Goal: Transaction & Acquisition: Download file/media

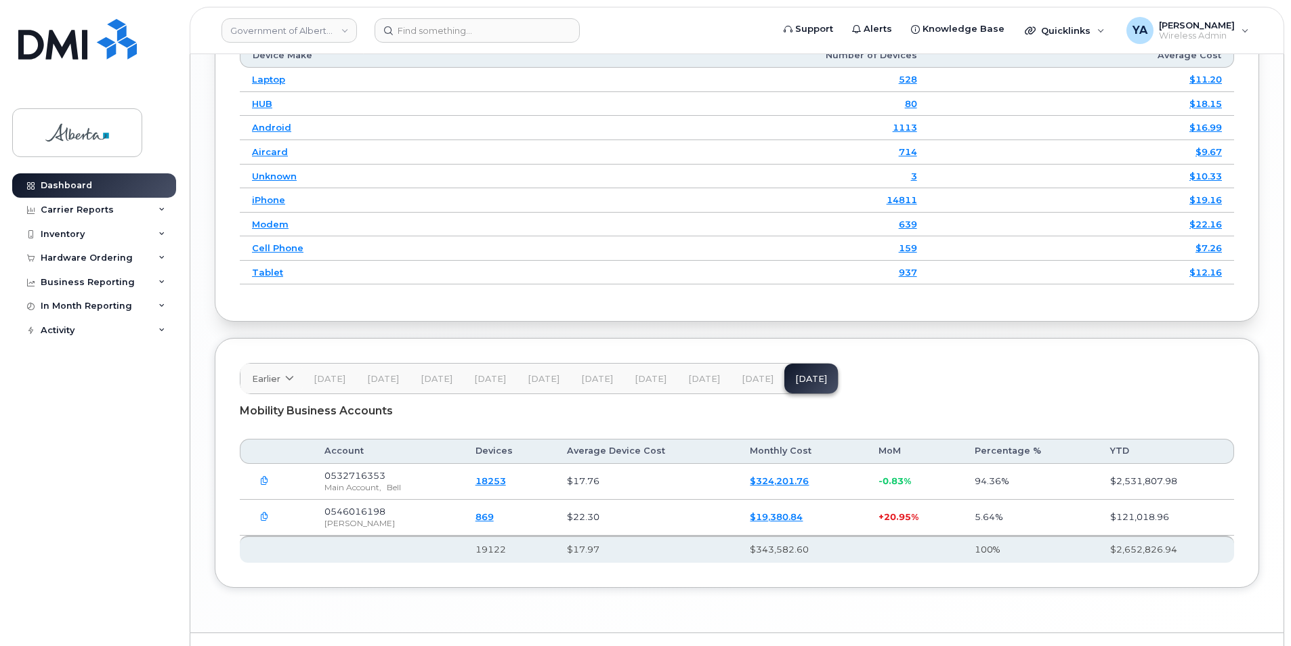
scroll to position [1799, 0]
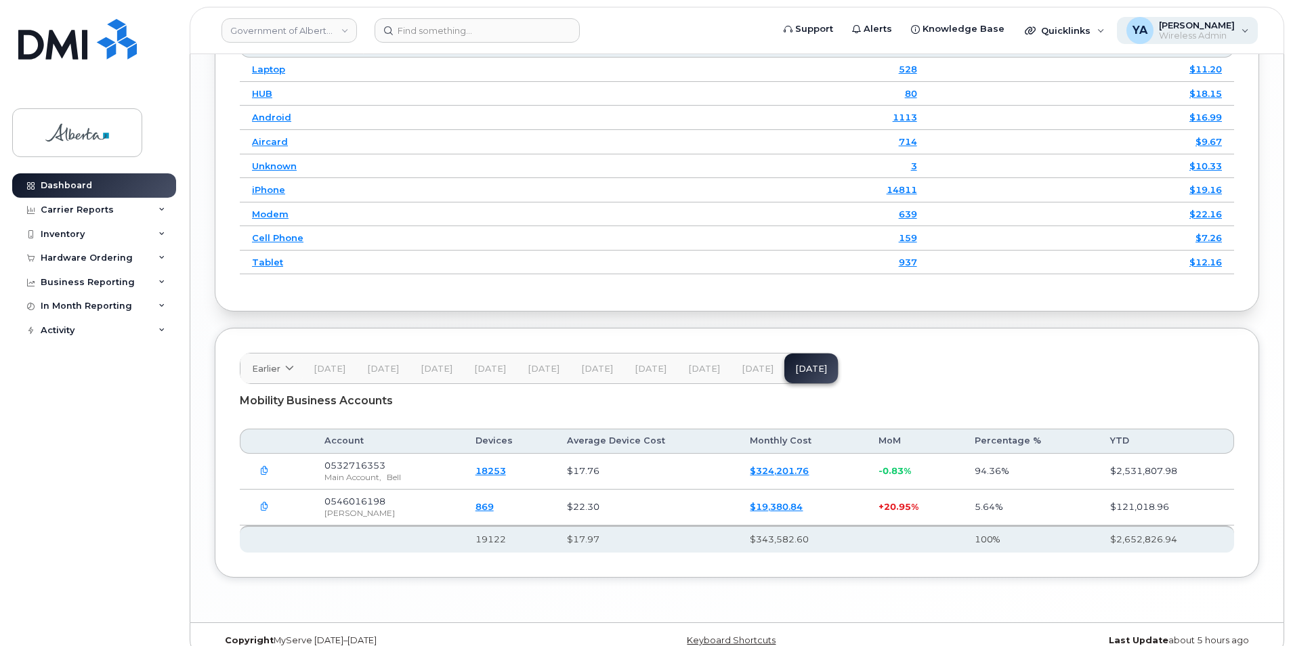
click at [1243, 21] on div "YA [PERSON_NAME] Wireless Admin" at bounding box center [1188, 30] width 142 height 27
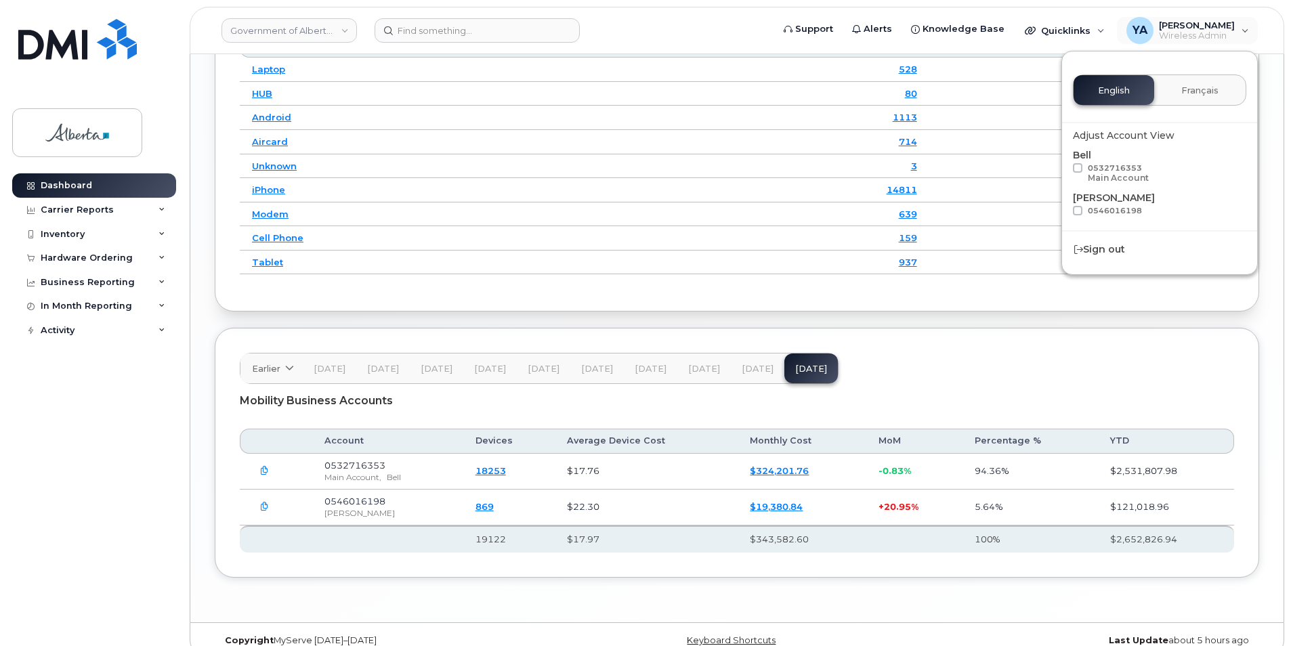
click at [941, 353] on header "Earlier [DATE] September August July June May April March February January [DAT…" at bounding box center [737, 368] width 995 height 31
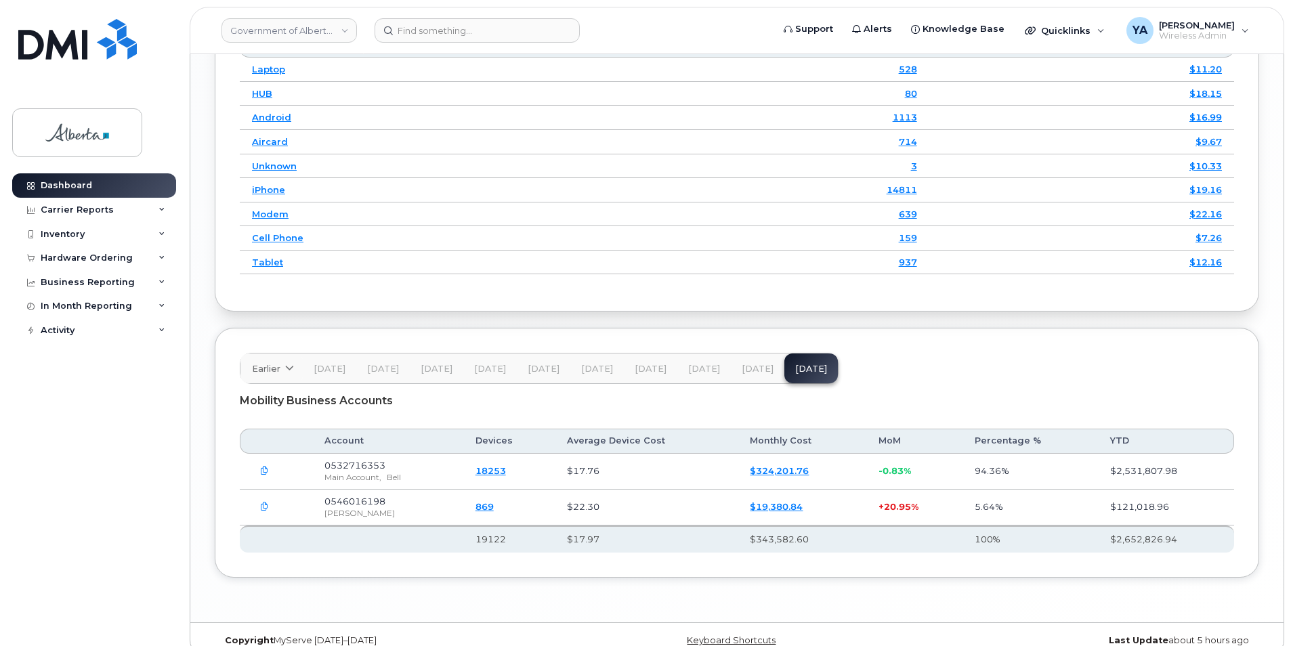
click at [271, 459] on button "button" at bounding box center [264, 471] width 24 height 24
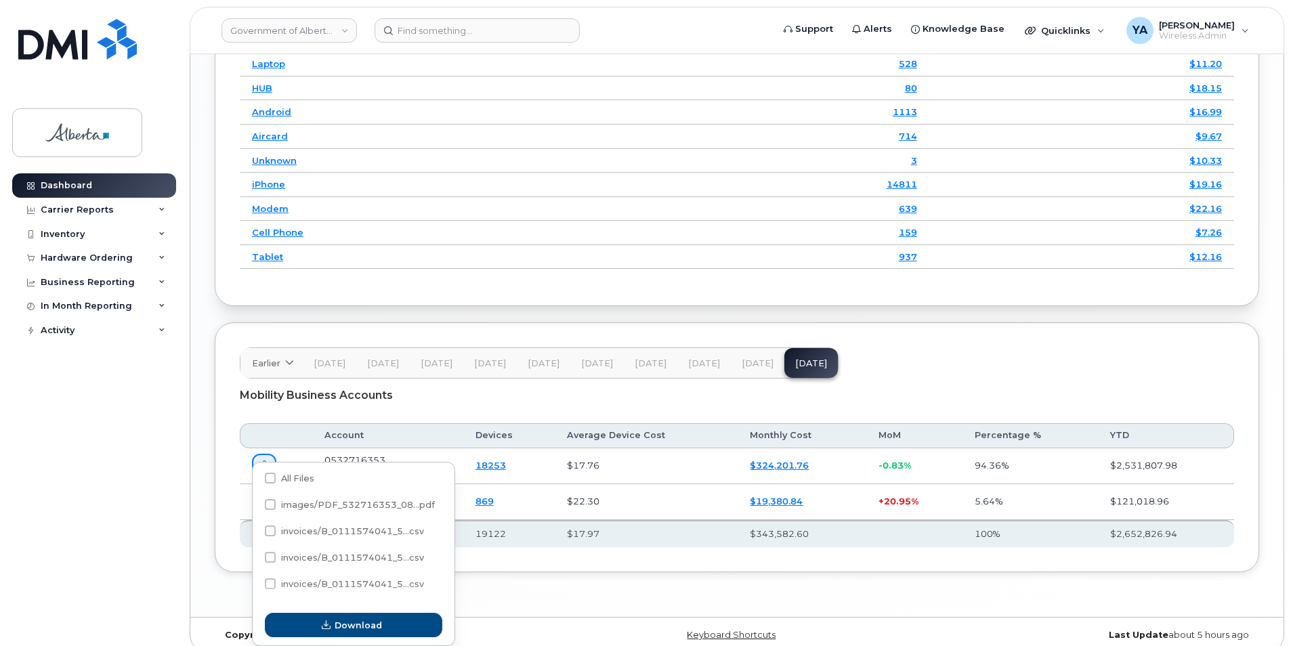
click at [583, 526] on th "$17.97" at bounding box center [646, 533] width 183 height 27
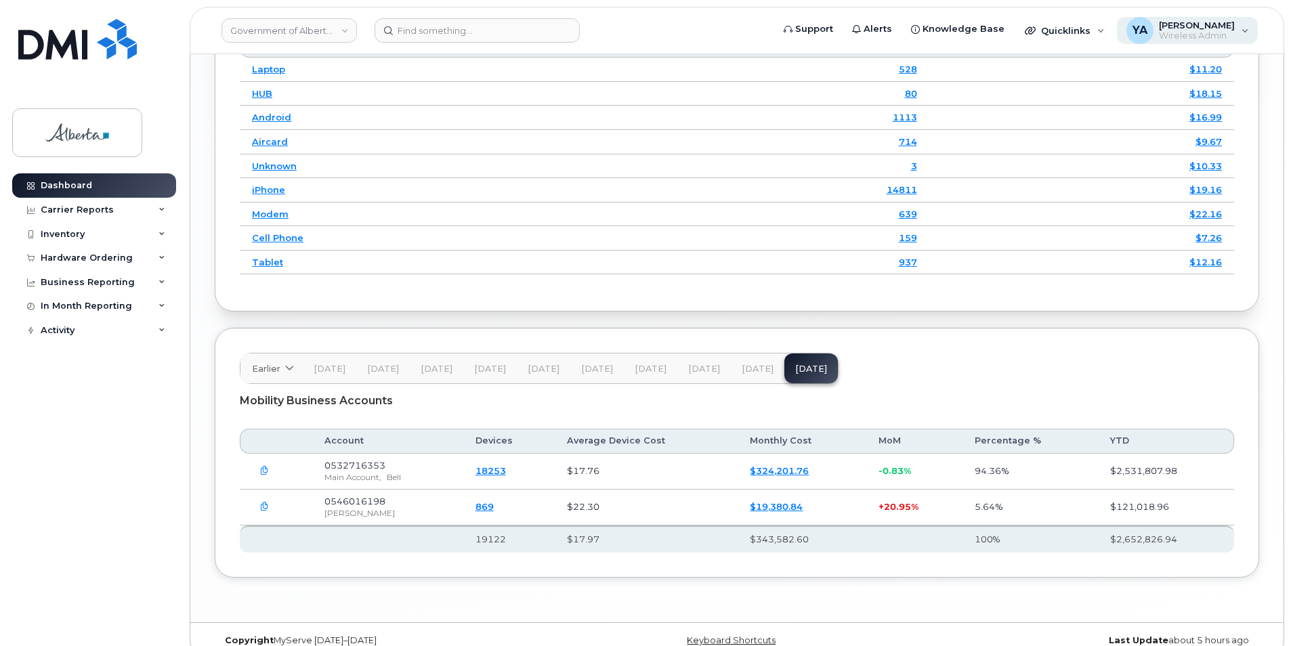
click at [1197, 37] on span "Wireless Admin" at bounding box center [1197, 35] width 76 height 11
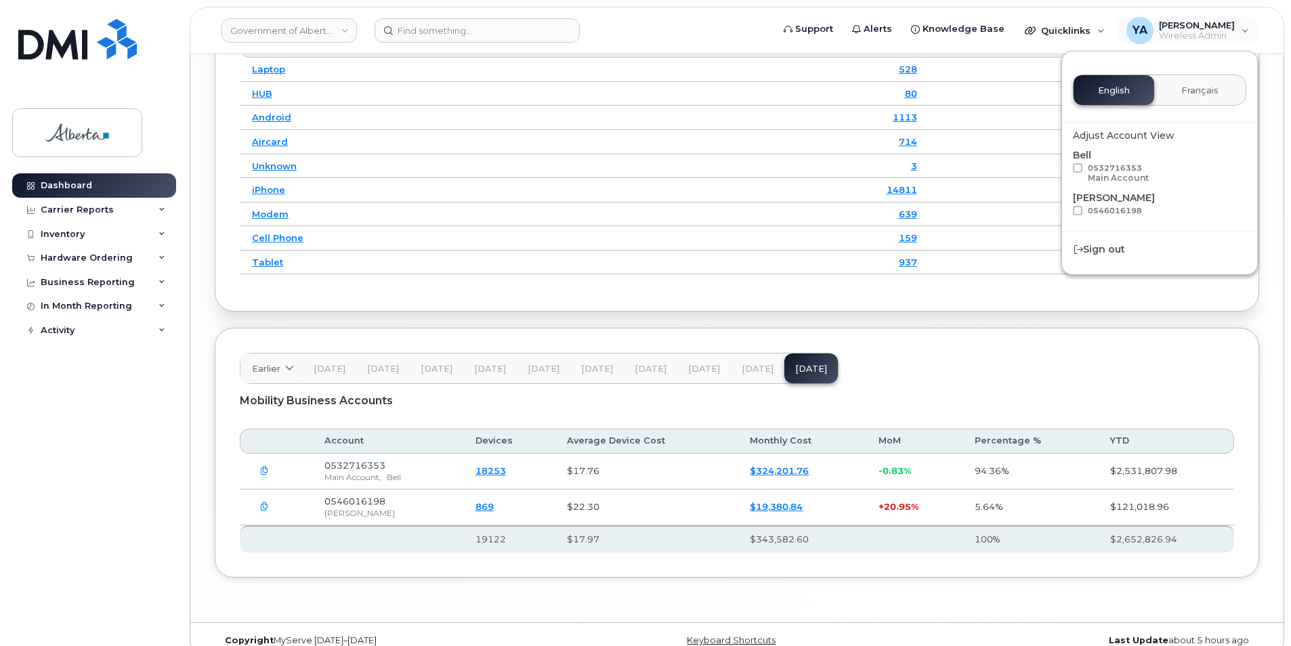
click at [1083, 167] on label "0532716353 Main Account" at bounding box center [1111, 174] width 76 height 22
click at [1064, 167] on input "0532716353 Main Account" at bounding box center [1060, 166] width 7 height 7
checkbox input "true"
click at [1082, 211] on span at bounding box center [1077, 210] width 9 height 9
click at [1064, 211] on input "0546016198" at bounding box center [1060, 209] width 7 height 7
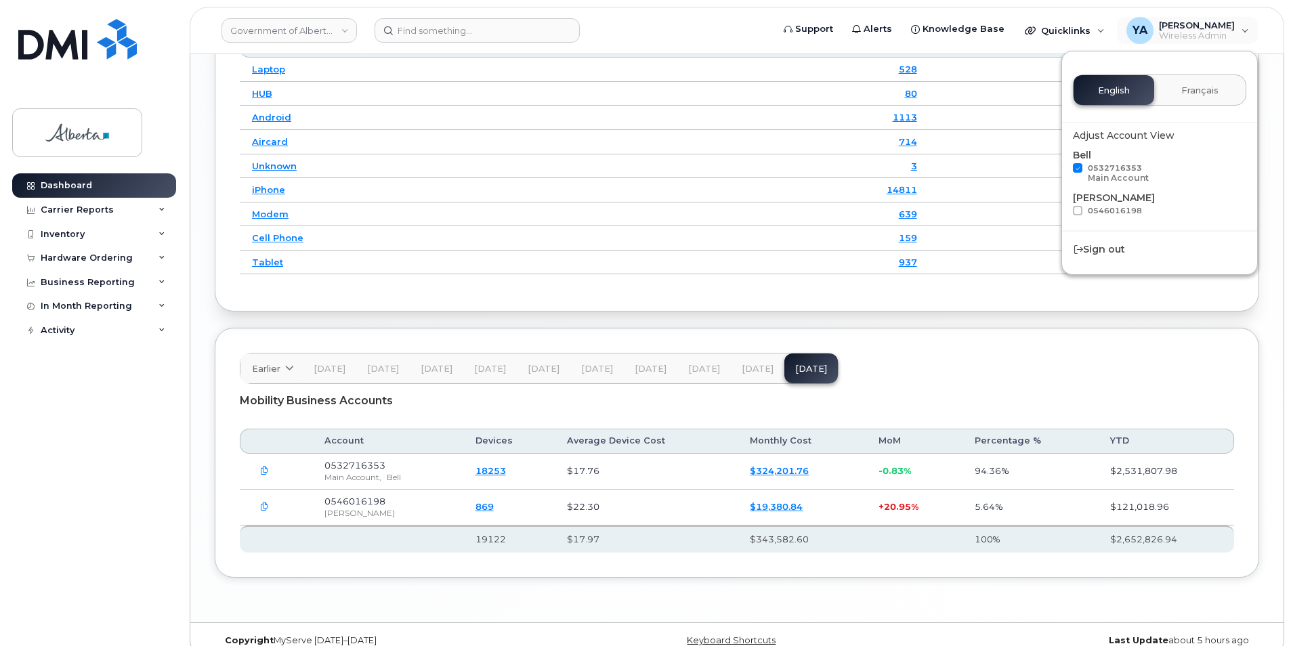
checkbox input "true"
click at [955, 384] on div "Mobility Business Accounts" at bounding box center [737, 401] width 995 height 34
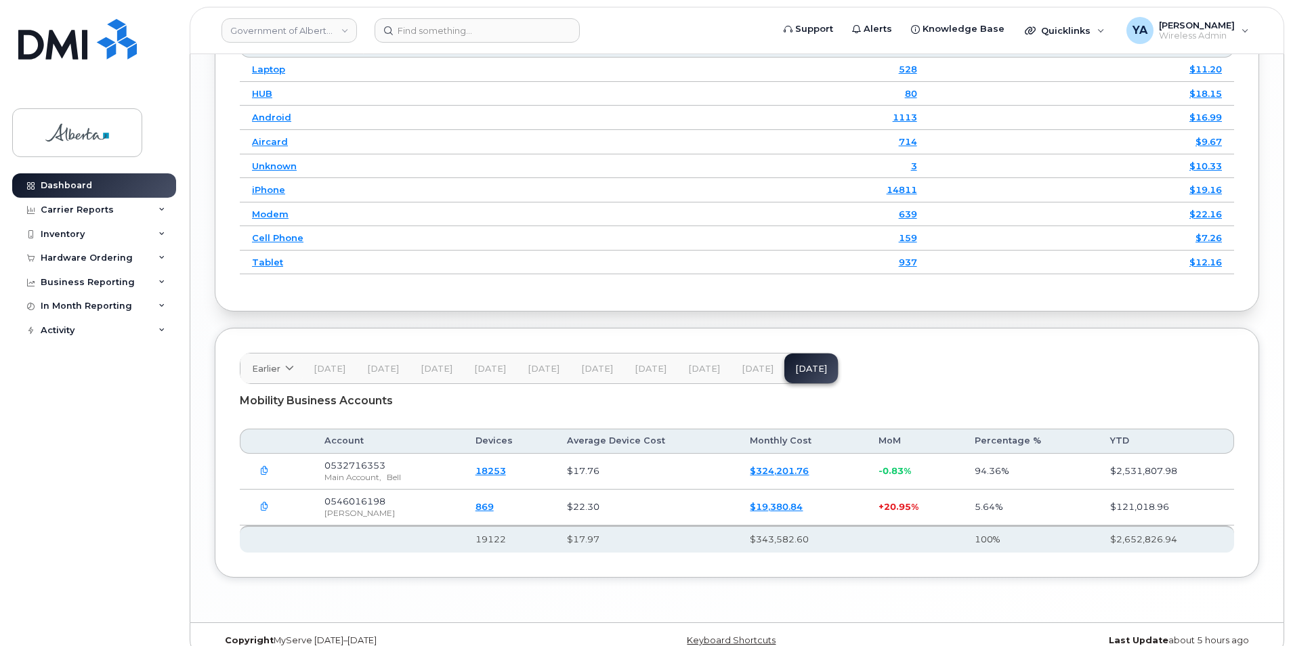
click at [755, 364] on span "Jul 25" at bounding box center [758, 369] width 32 height 11
click at [799, 364] on span "Aug 25" at bounding box center [811, 369] width 32 height 11
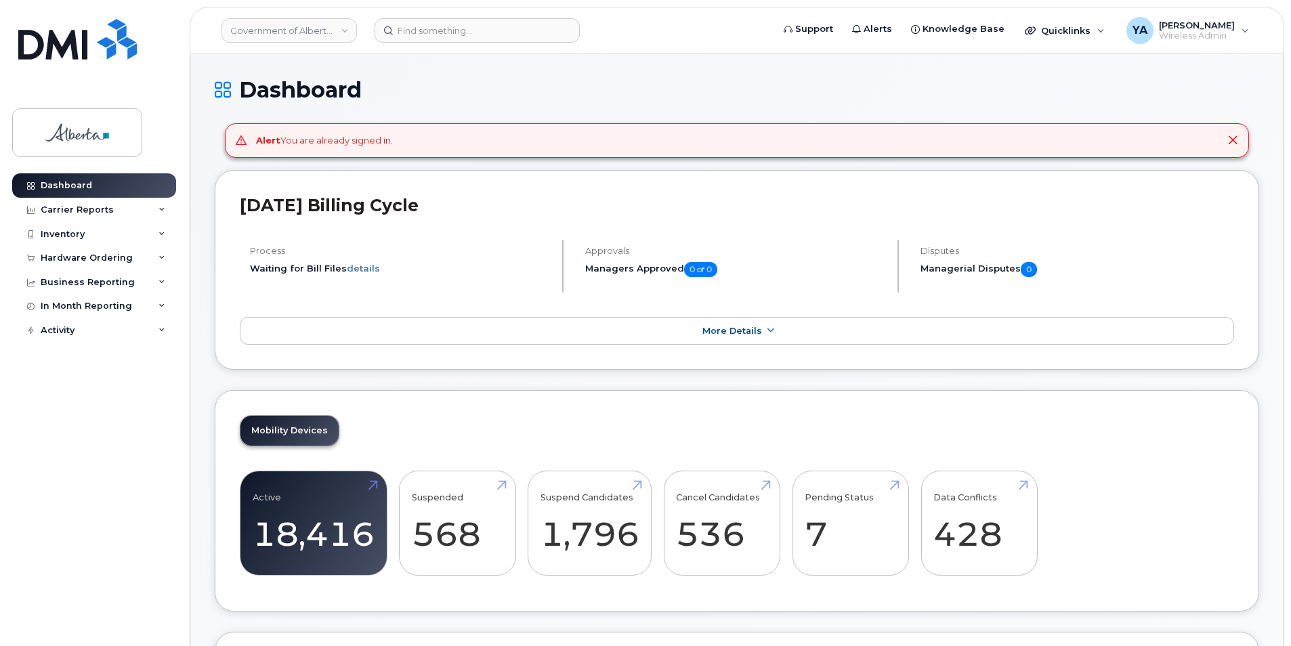
scroll to position [0, 0]
click at [1177, 25] on span "[PERSON_NAME]" at bounding box center [1197, 25] width 76 height 11
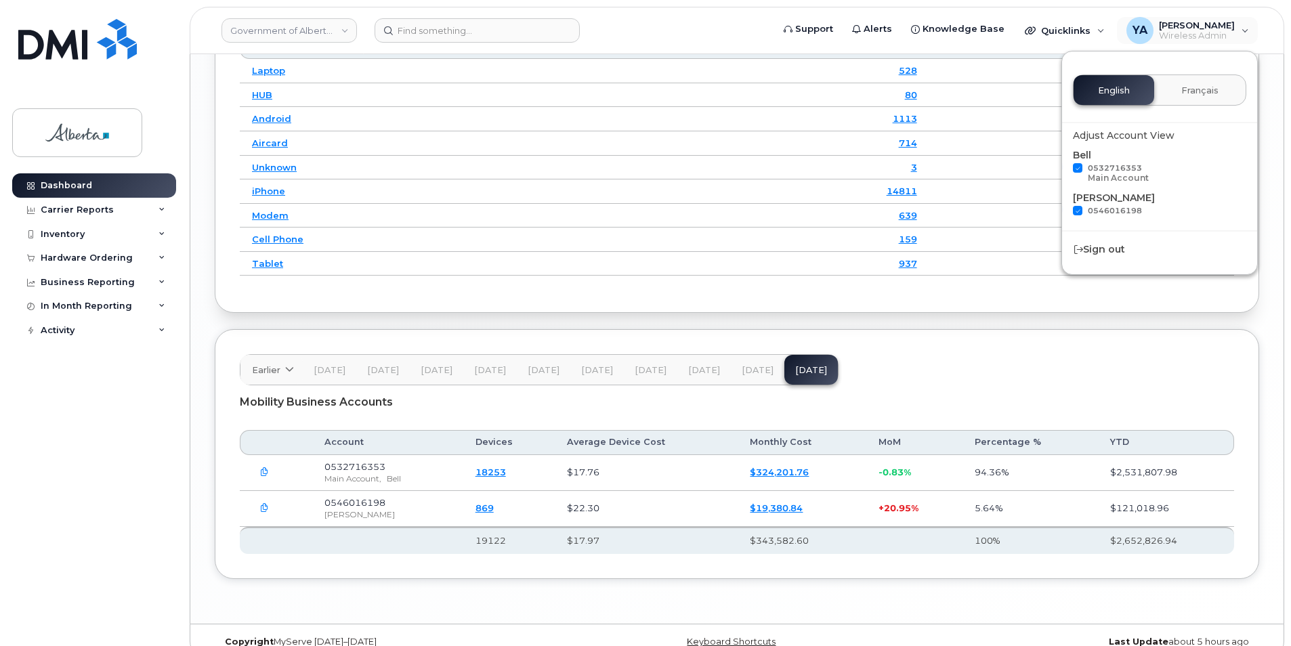
scroll to position [1799, 0]
click at [259, 459] on button "button" at bounding box center [264, 471] width 24 height 24
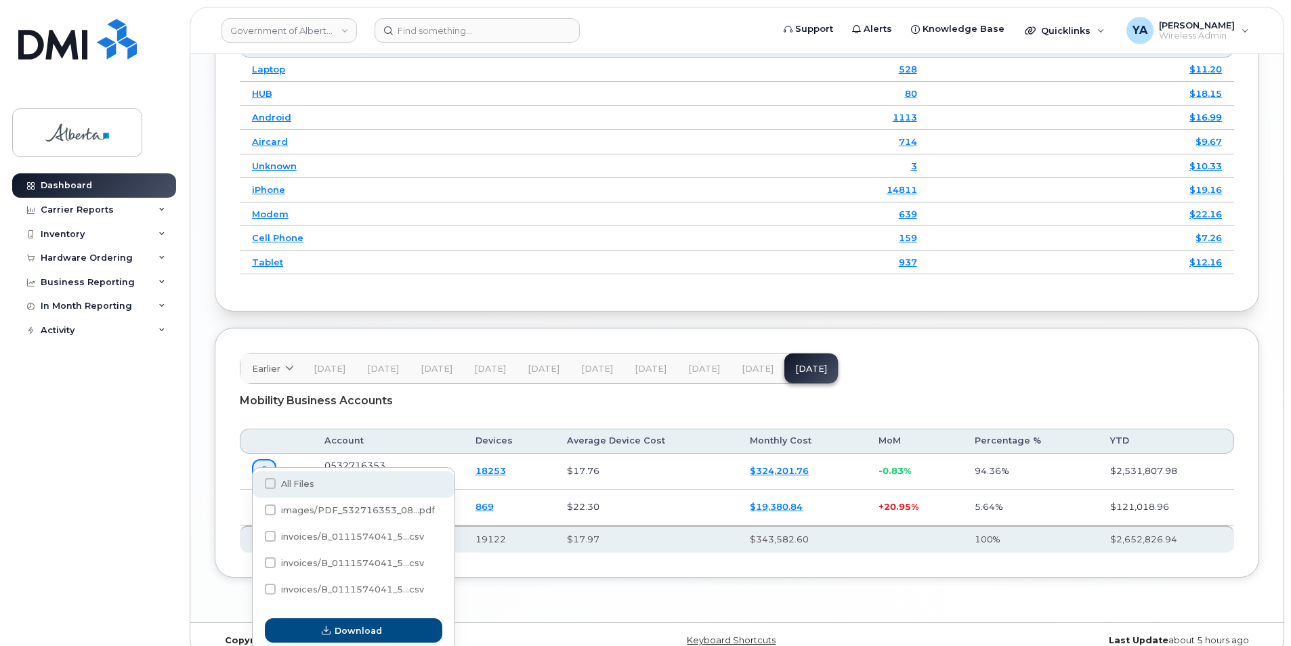
scroll to position [1804, 0]
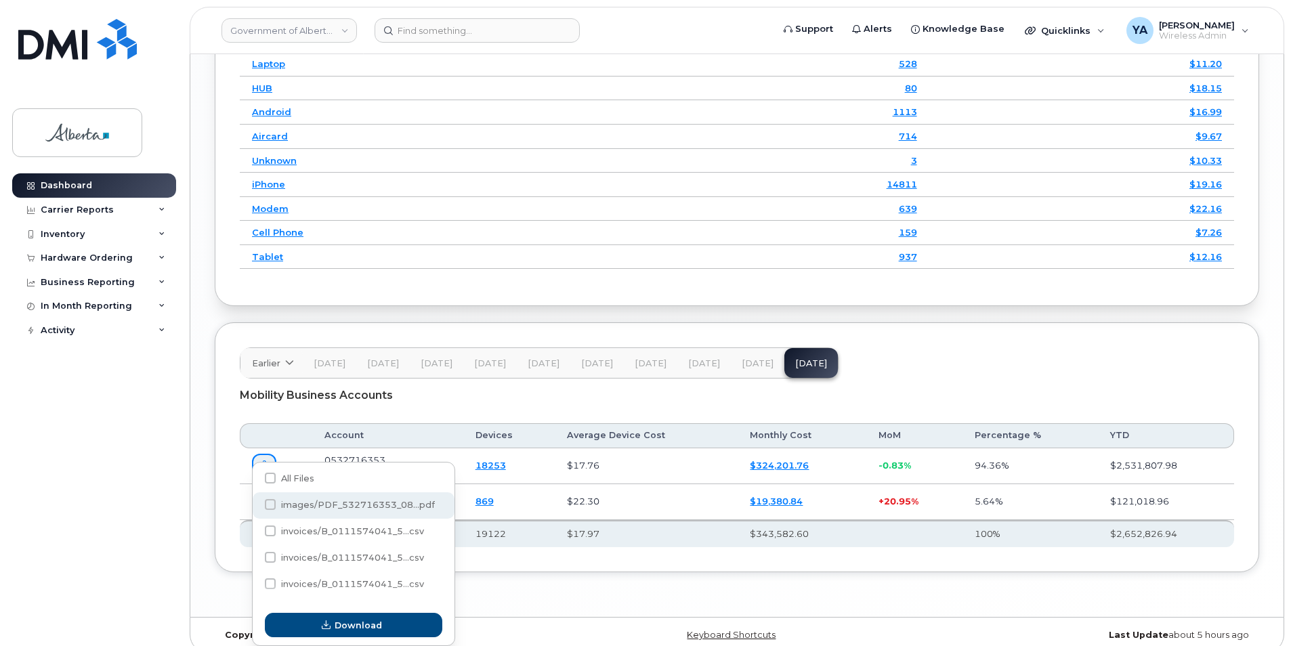
click at [276, 484] on span "images/PDF_532716353_08...pdf" at bounding box center [270, 478] width 11 height 11
checkbox input "true"
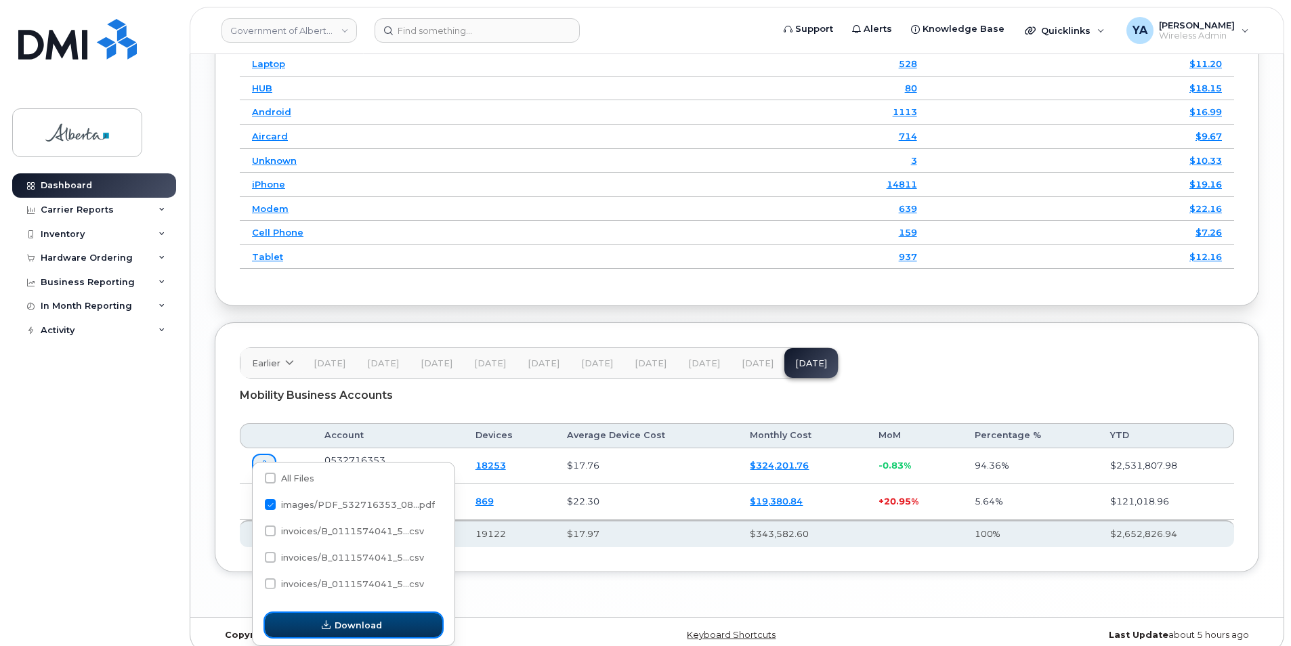
click at [316, 623] on button "Download" at bounding box center [354, 625] width 178 height 24
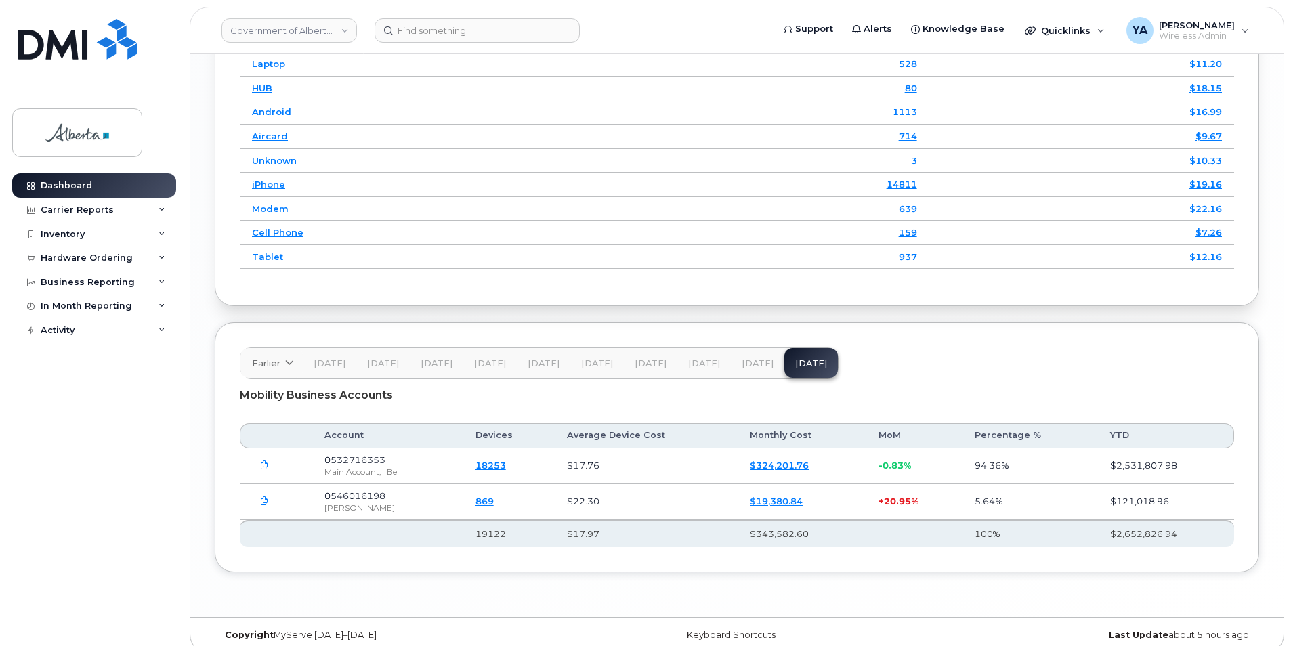
scroll to position [1799, 0]
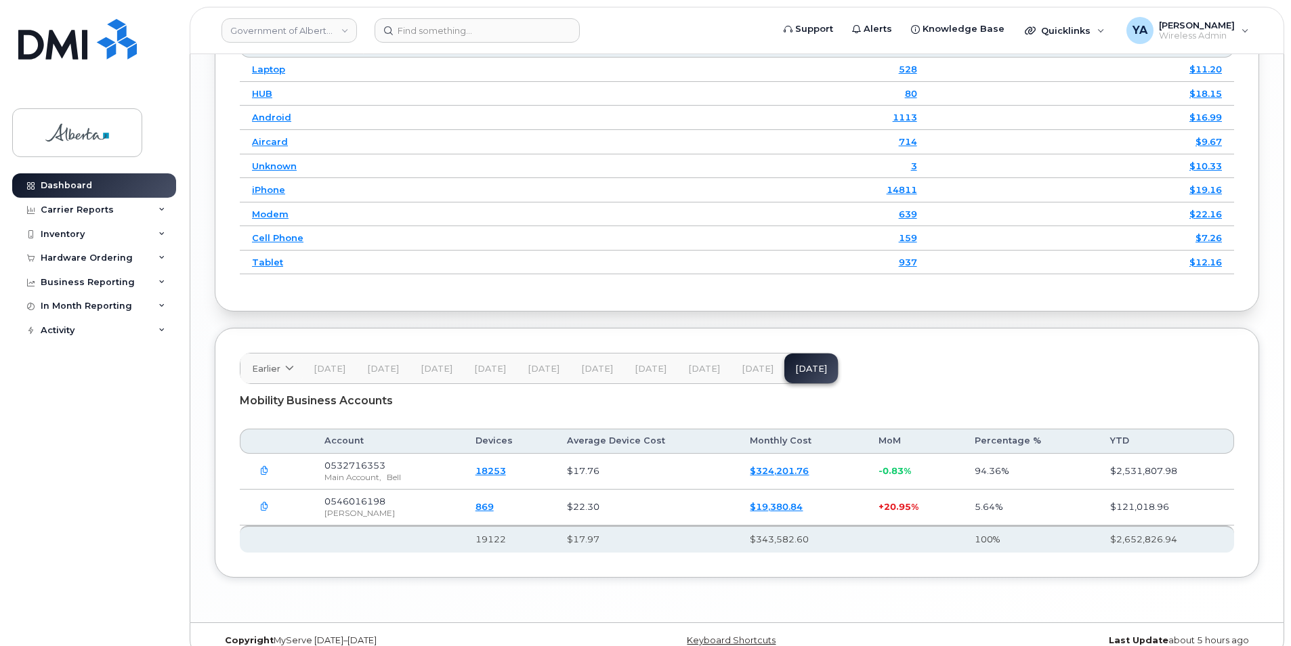
click at [264, 503] on icon "button" at bounding box center [264, 507] width 9 height 9
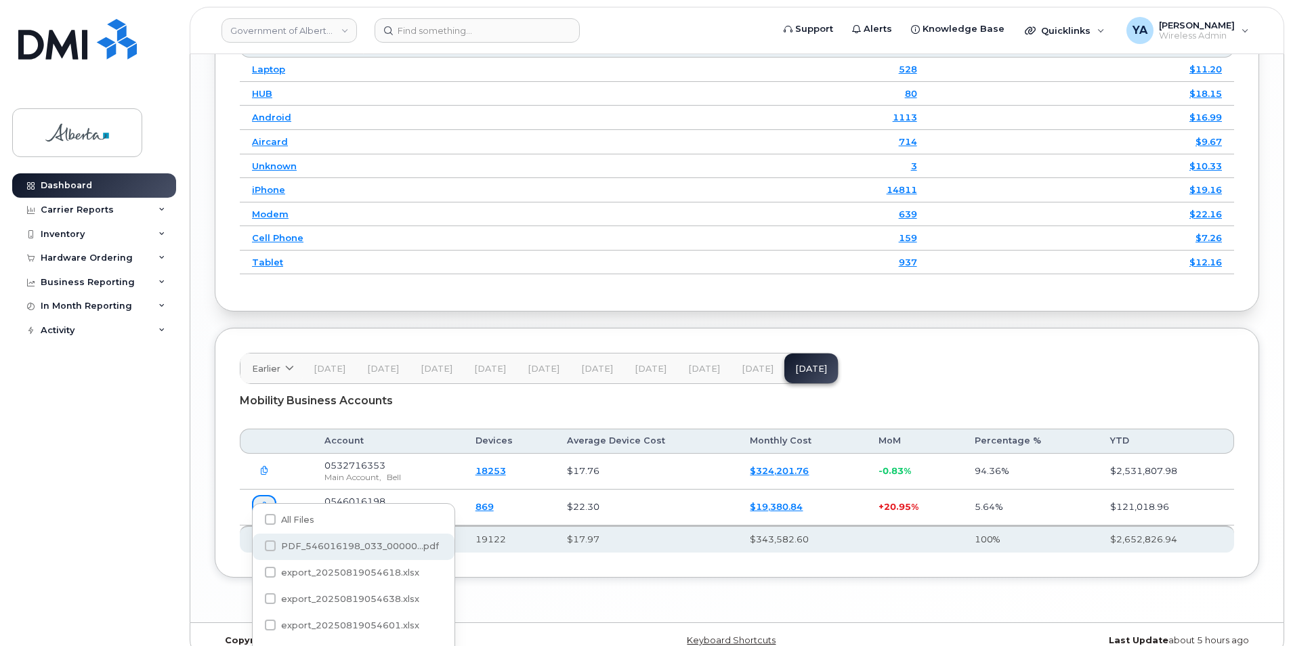
click at [276, 525] on span "PDF_546016198_033_00000...pdf" at bounding box center [270, 519] width 11 height 11
checkbox input "true"
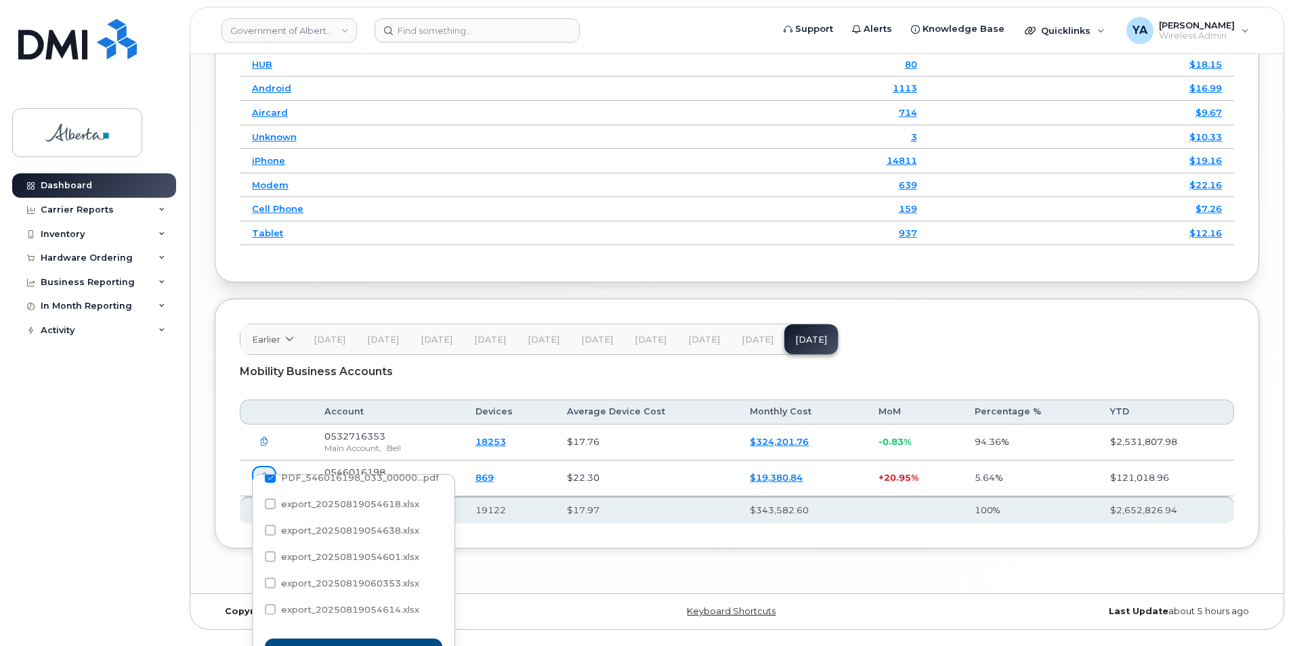
scroll to position [1854, 0]
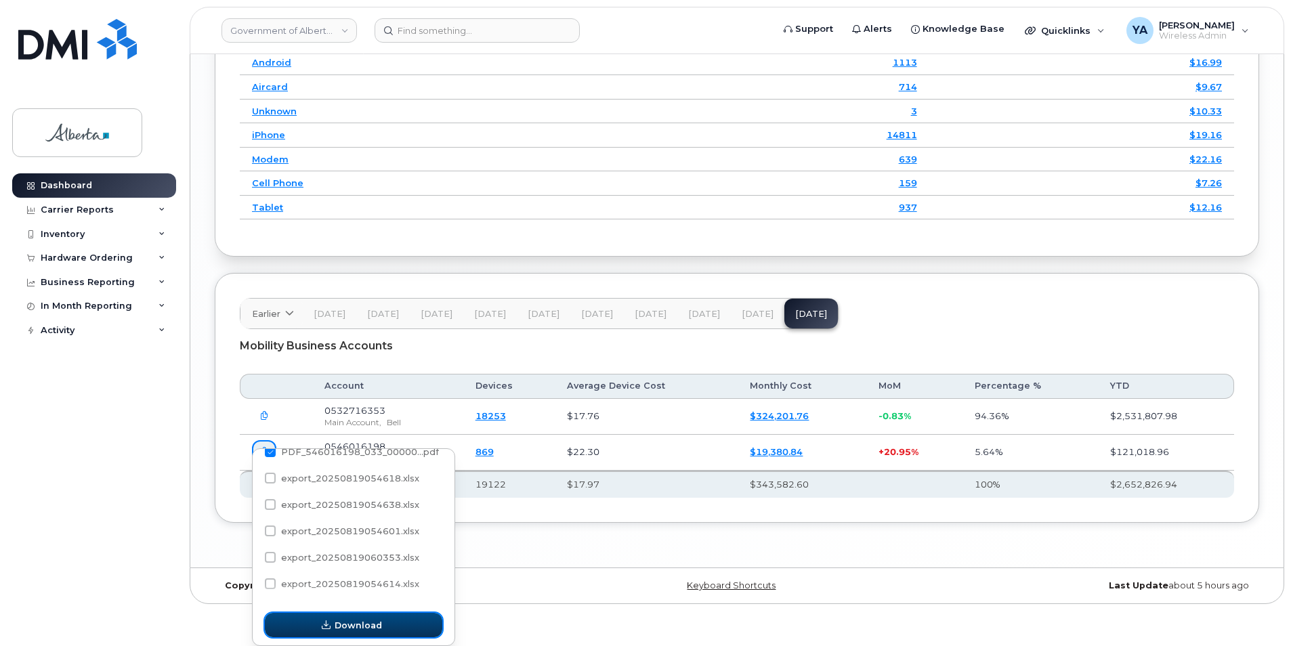
click at [377, 619] on span "Download" at bounding box center [358, 625] width 47 height 13
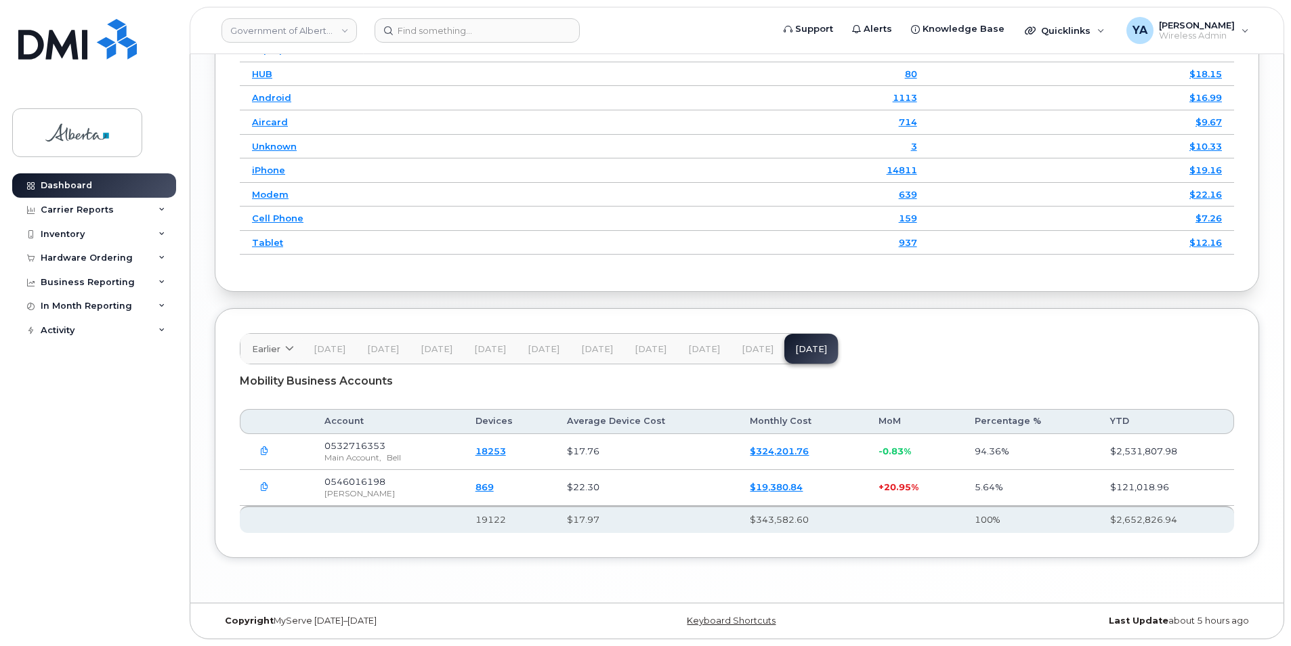
scroll to position [1799, 0]
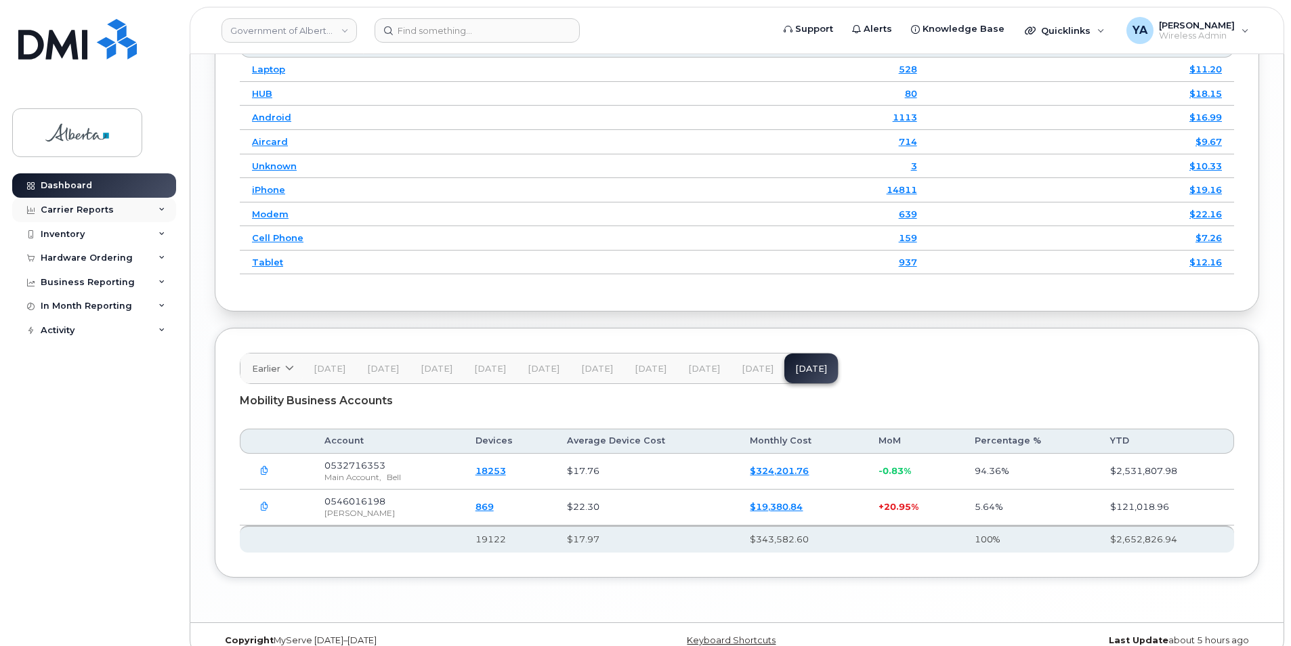
click at [104, 209] on div "Carrier Reports" at bounding box center [77, 210] width 73 height 11
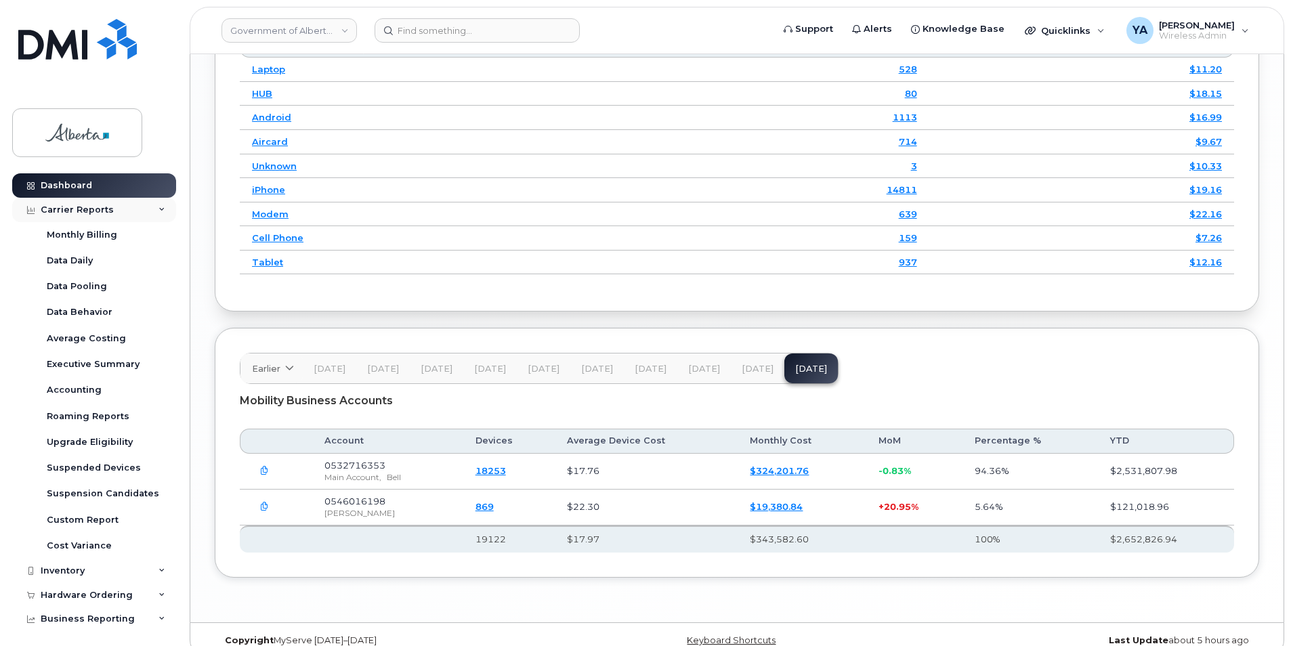
click at [104, 209] on div "Carrier Reports" at bounding box center [77, 210] width 73 height 11
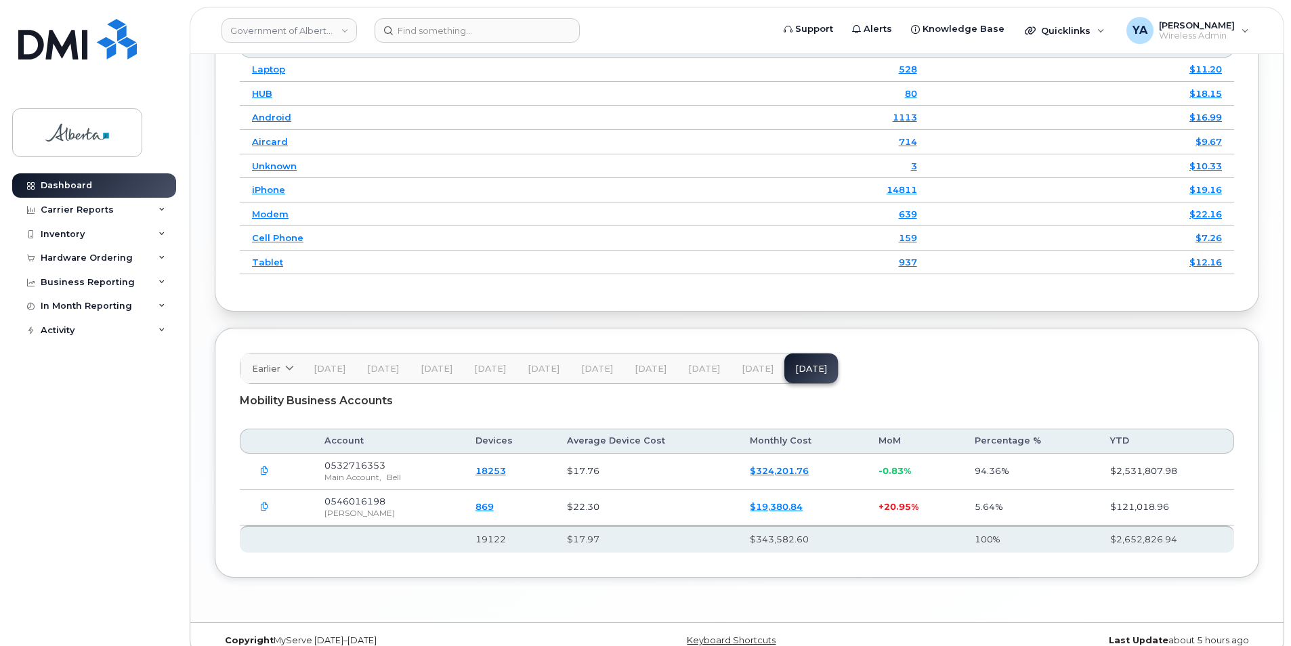
click at [67, 436] on div "Dashboard Carrier Reports Monthly Billing Data Daily Data Pooling Data Behavior…" at bounding box center [95, 399] width 167 height 453
click at [1215, 22] on span "[PERSON_NAME]" at bounding box center [1197, 25] width 76 height 11
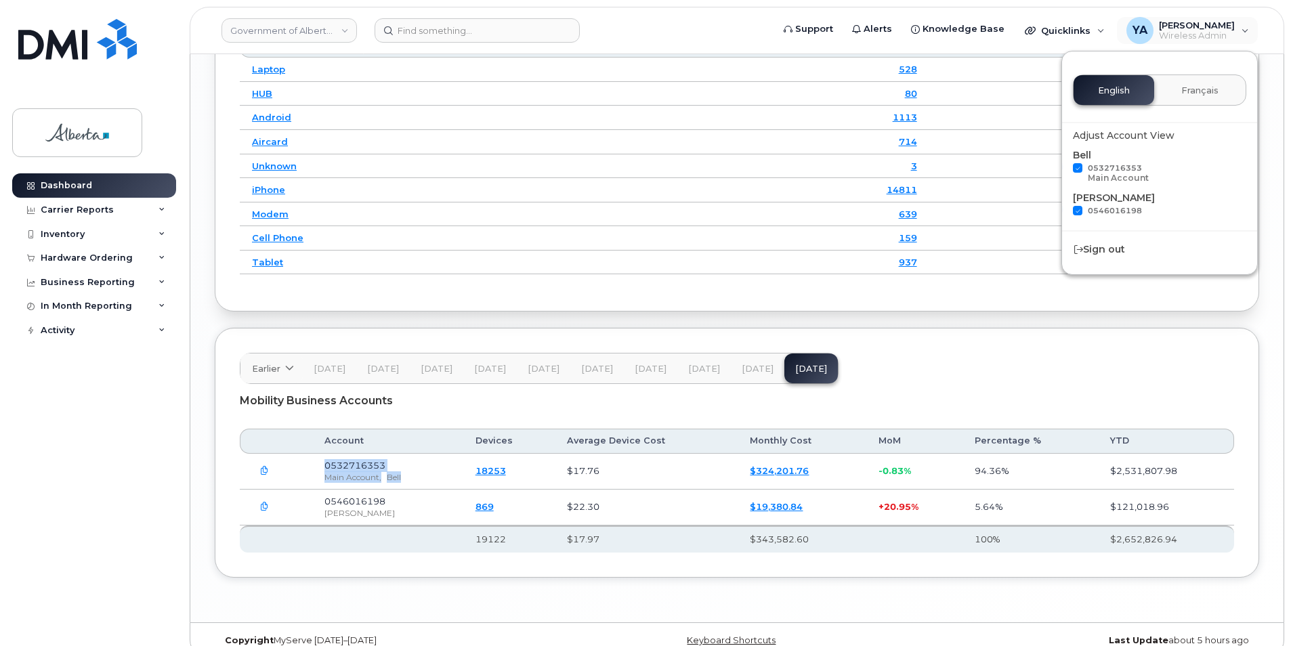
drag, startPoint x: 406, startPoint y: 457, endPoint x: 326, endPoint y: 442, distance: 82.0
click at [326, 454] on td "0532716353 Main Account, Bell" at bounding box center [387, 472] width 150 height 36
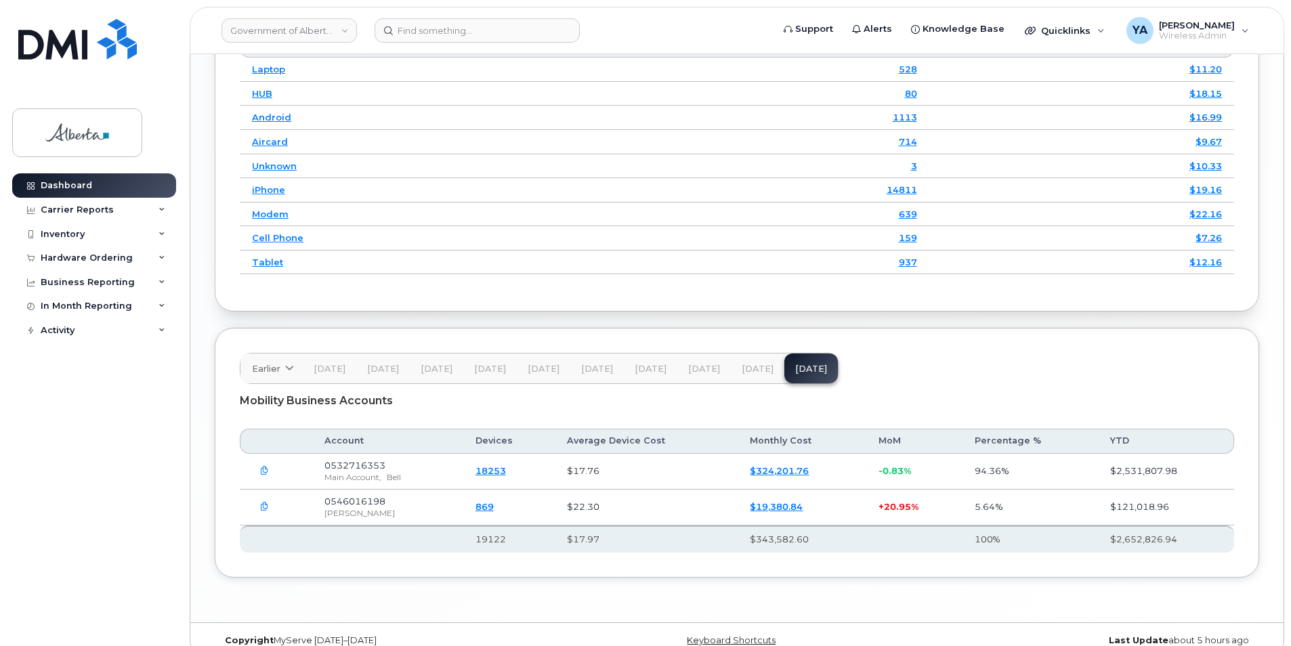
drag, startPoint x: 326, startPoint y: 442, endPoint x: 364, endPoint y: 487, distance: 59.2
click at [364, 496] on span "0546016198" at bounding box center [355, 501] width 61 height 11
click at [1176, 35] on span "Wireless Admin" at bounding box center [1197, 35] width 76 height 11
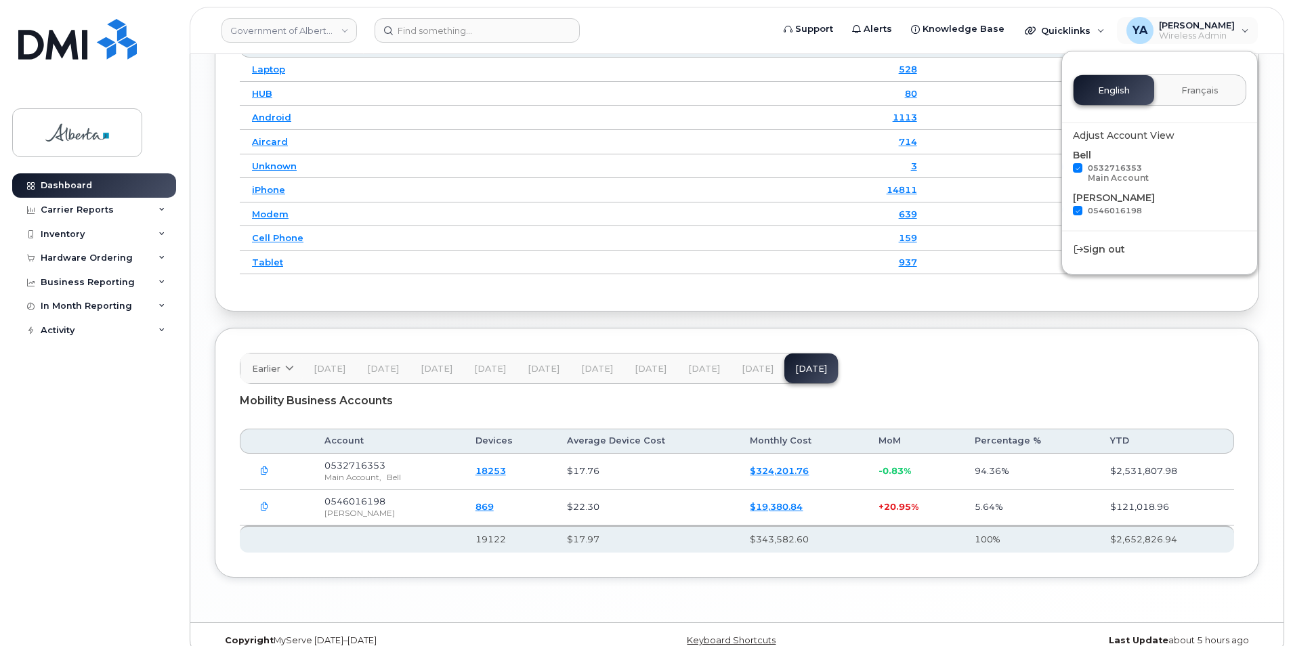
click at [1126, 384] on div "Mobility Business Accounts" at bounding box center [737, 401] width 995 height 34
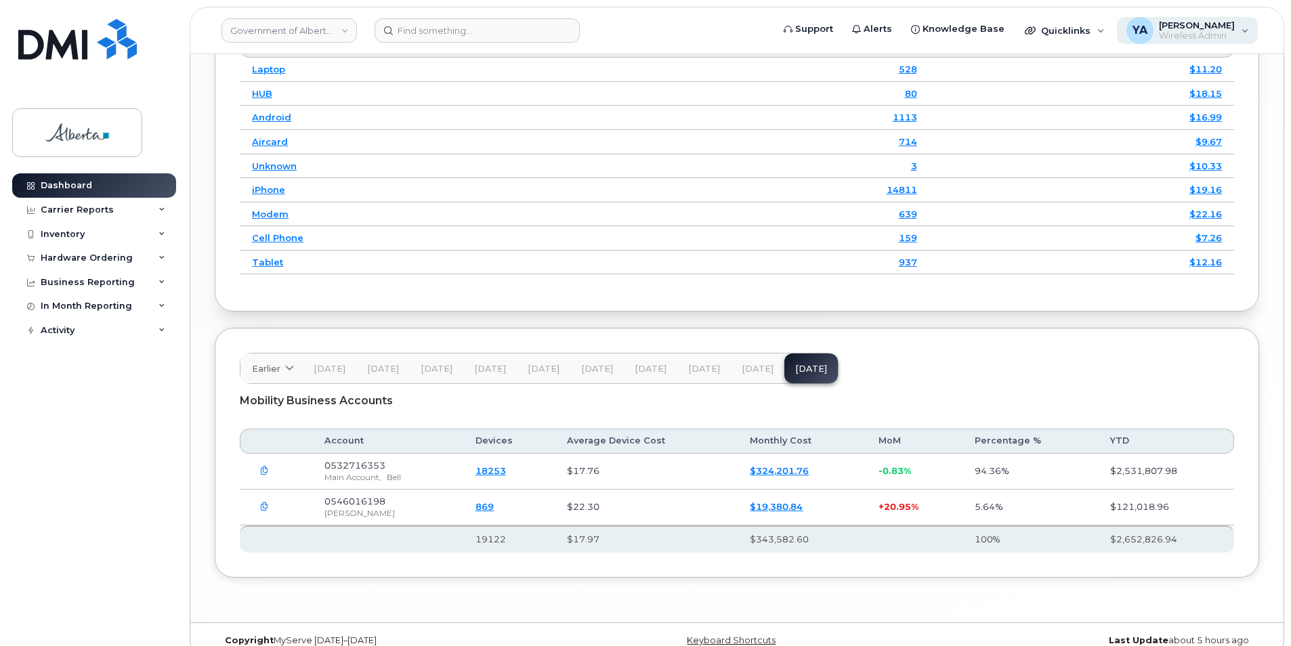
click at [1169, 25] on span "[PERSON_NAME]" at bounding box center [1197, 25] width 76 height 11
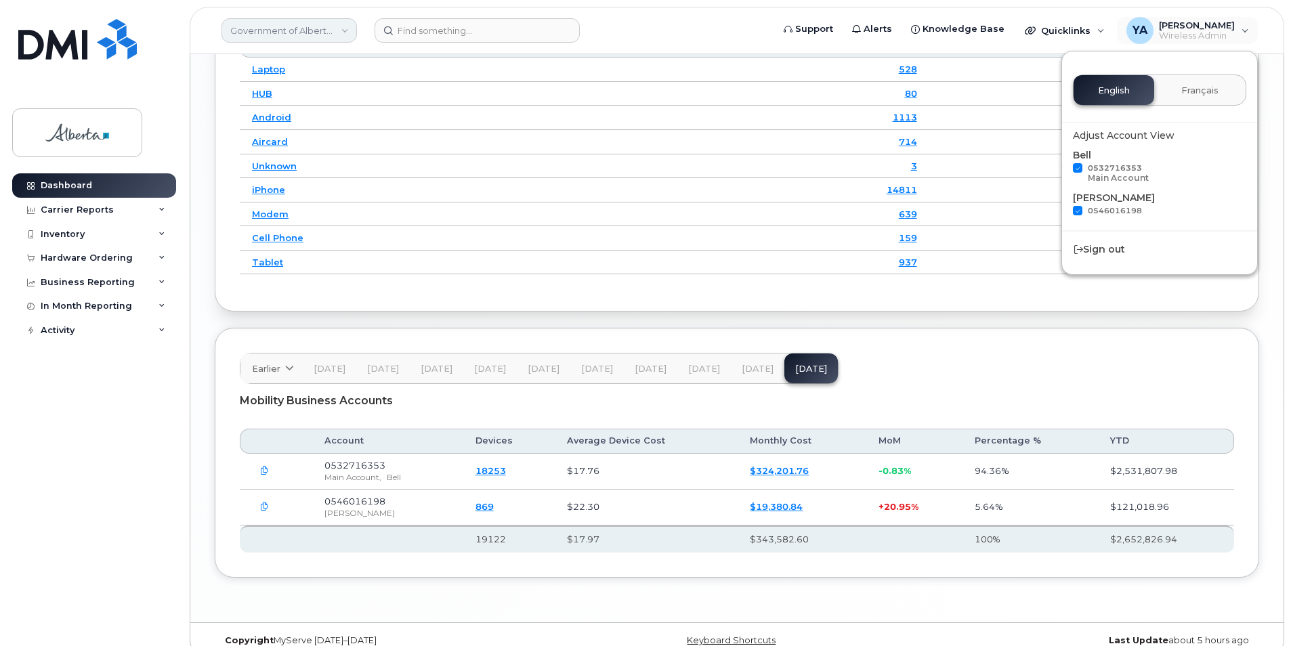
click at [294, 35] on link "Government of Alberta (GOA)" at bounding box center [289, 30] width 135 height 24
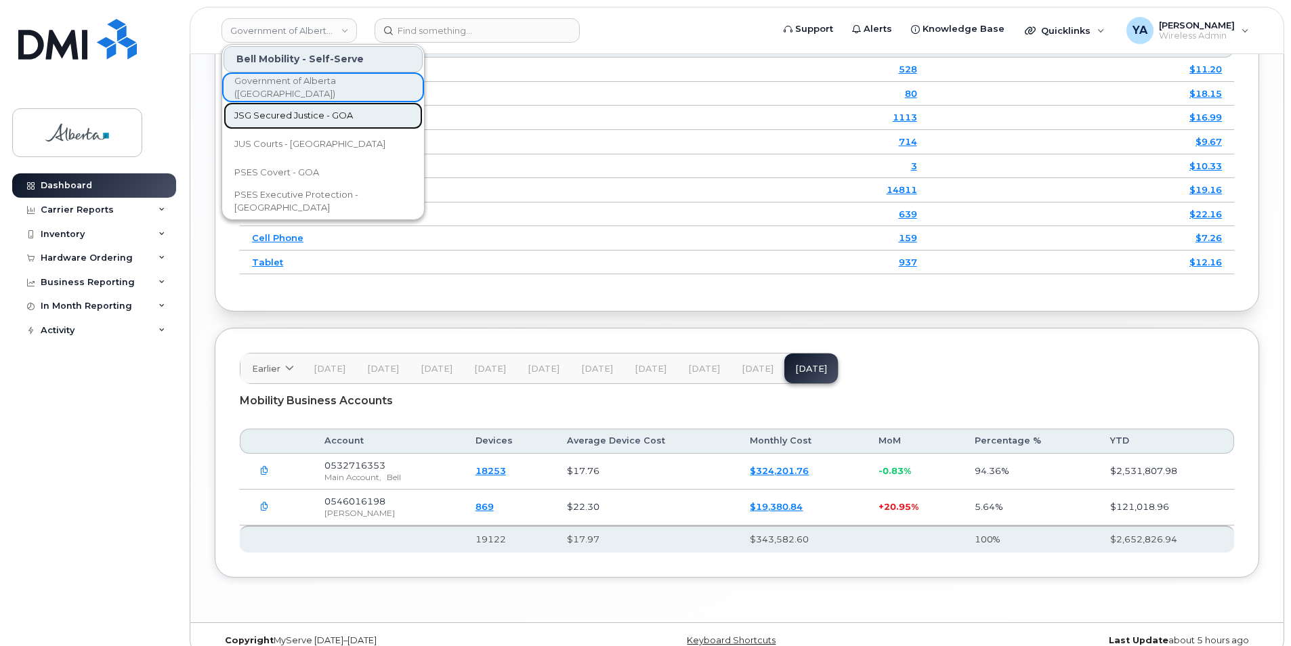
click at [301, 121] on span "JSG Secured Justice - GOA" at bounding box center [293, 116] width 119 height 14
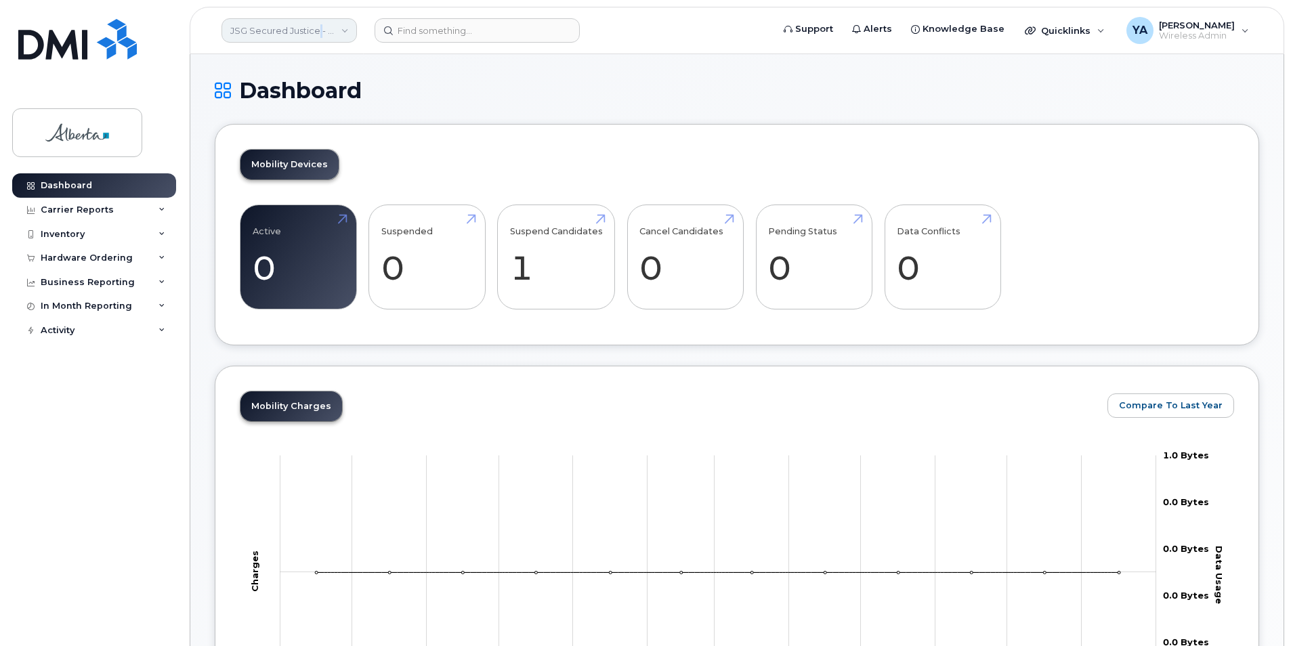
drag, startPoint x: 320, startPoint y: 35, endPoint x: 318, endPoint y: 28, distance: 7.1
click at [318, 28] on link "JSG Secured Justice - GOA" at bounding box center [289, 30] width 135 height 24
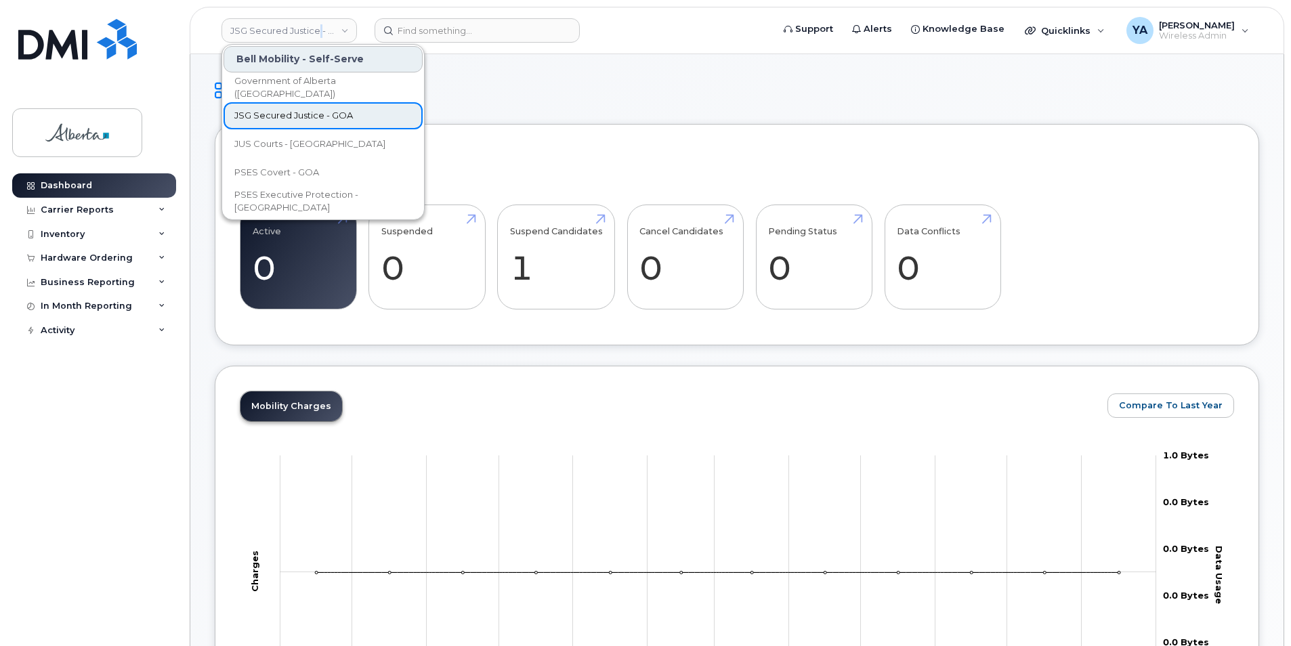
click at [312, 114] on span "JSG Secured Justice - GOA" at bounding box center [293, 116] width 119 height 14
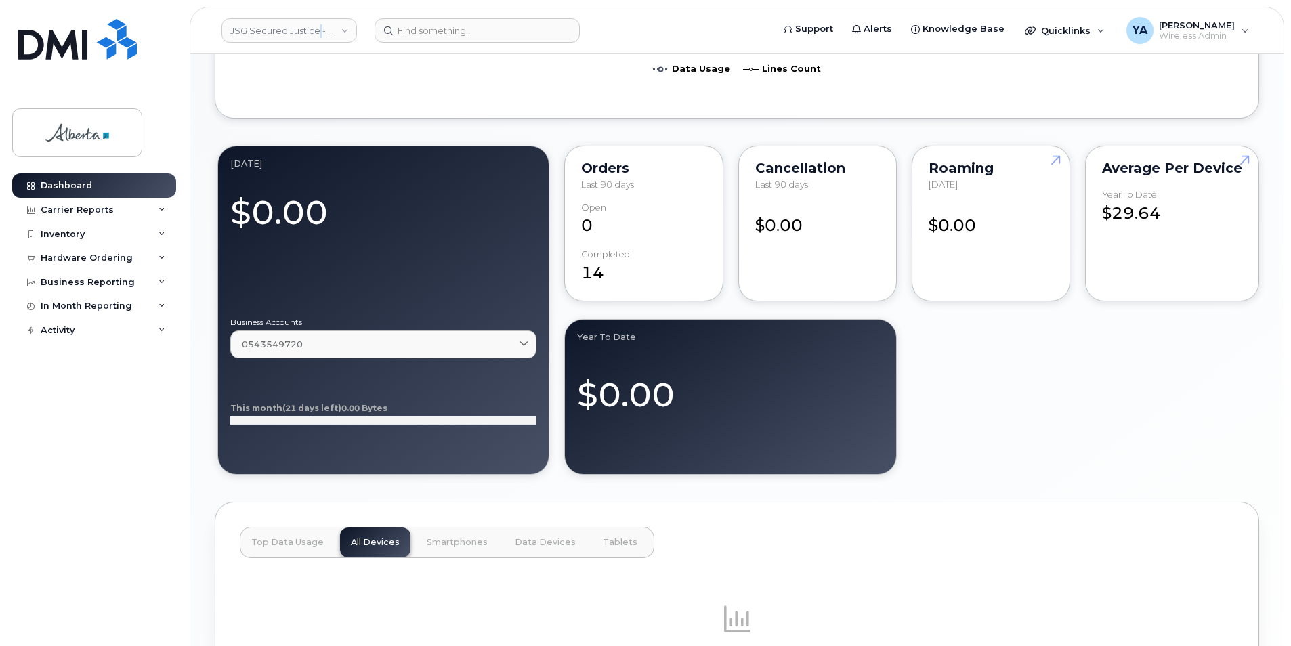
scroll to position [881, 0]
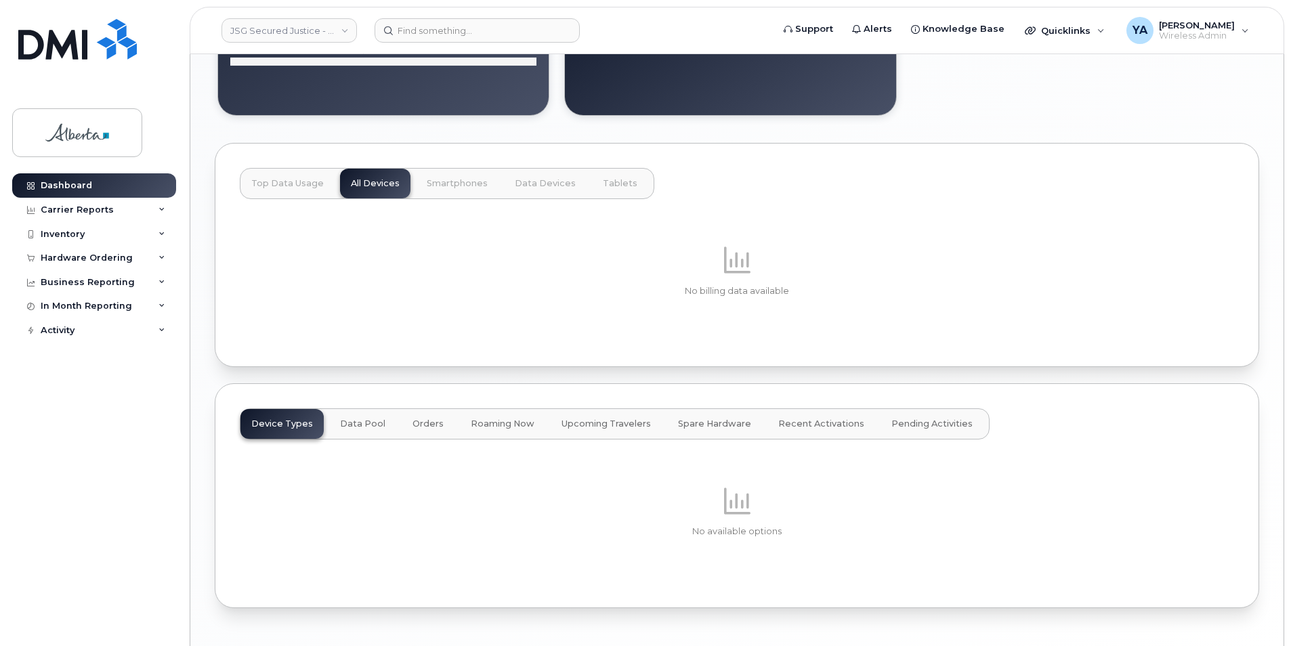
scroll to position [1063, 0]
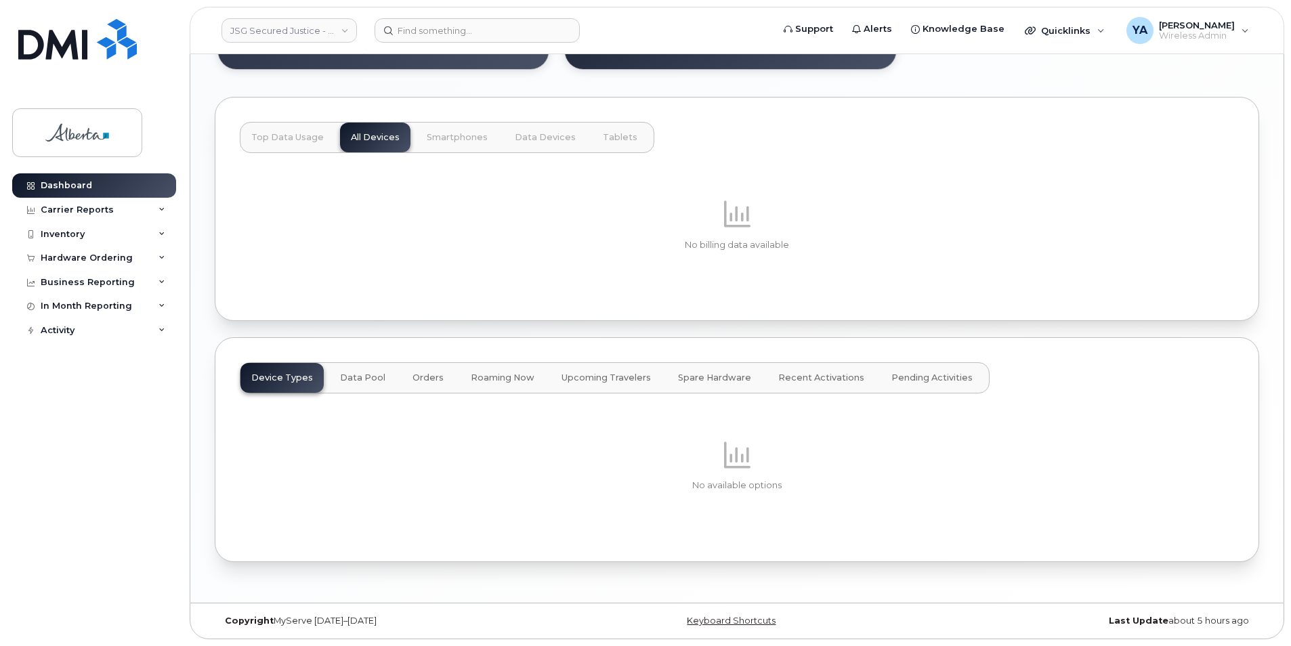
click at [440, 375] on button "Orders" at bounding box center [428, 378] width 53 height 30
click at [507, 377] on span "Roaming Now" at bounding box center [503, 378] width 64 height 11
click at [578, 377] on span "Upcoming Travelers" at bounding box center [606, 378] width 89 height 11
click at [648, 369] on div "Device Types Data Pool Orders Roaming Now Upcoming Travelers Spare Hardware Rec…" at bounding box center [615, 377] width 750 height 31
click at [678, 375] on span "Spare Hardware" at bounding box center [714, 378] width 73 height 11
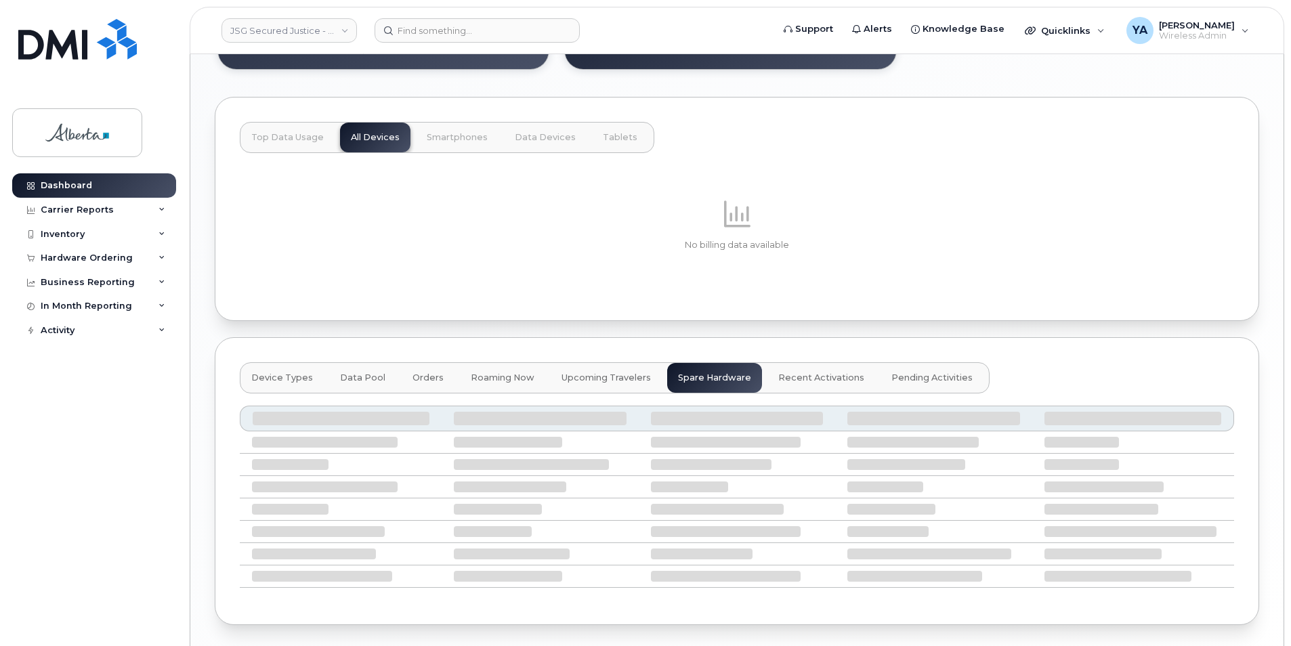
scroll to position [1041, 0]
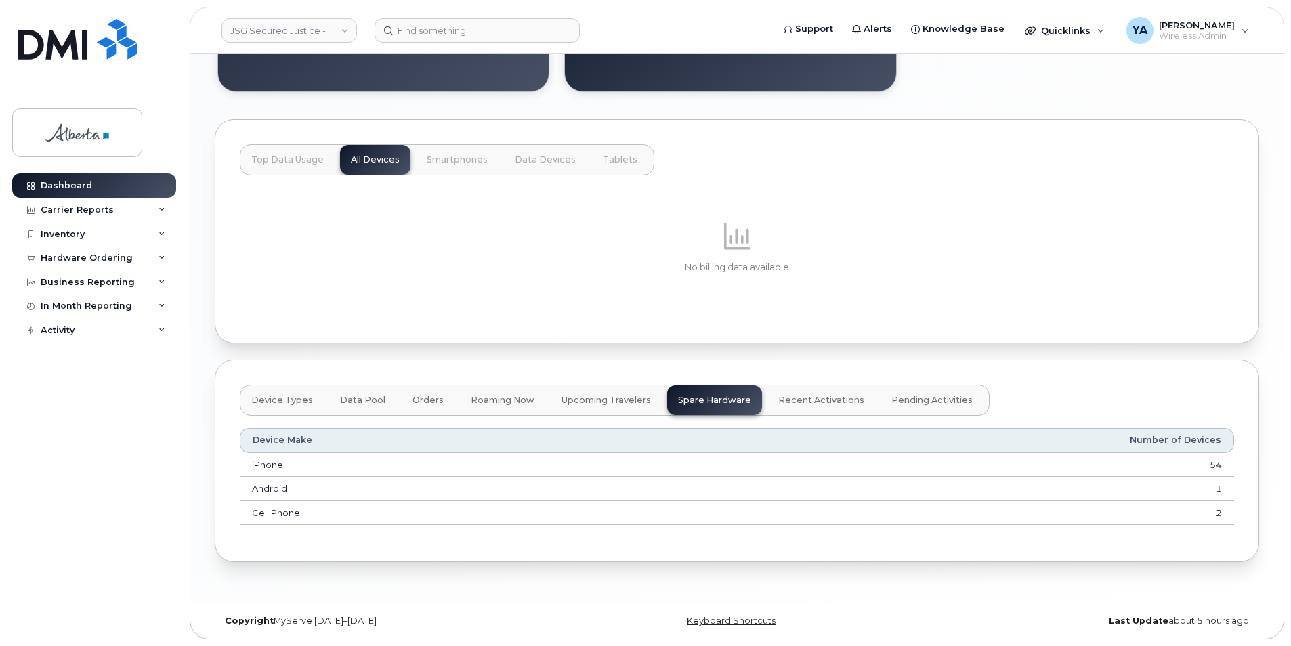
click at [778, 404] on span "Recent Activations" at bounding box center [821, 400] width 86 height 11
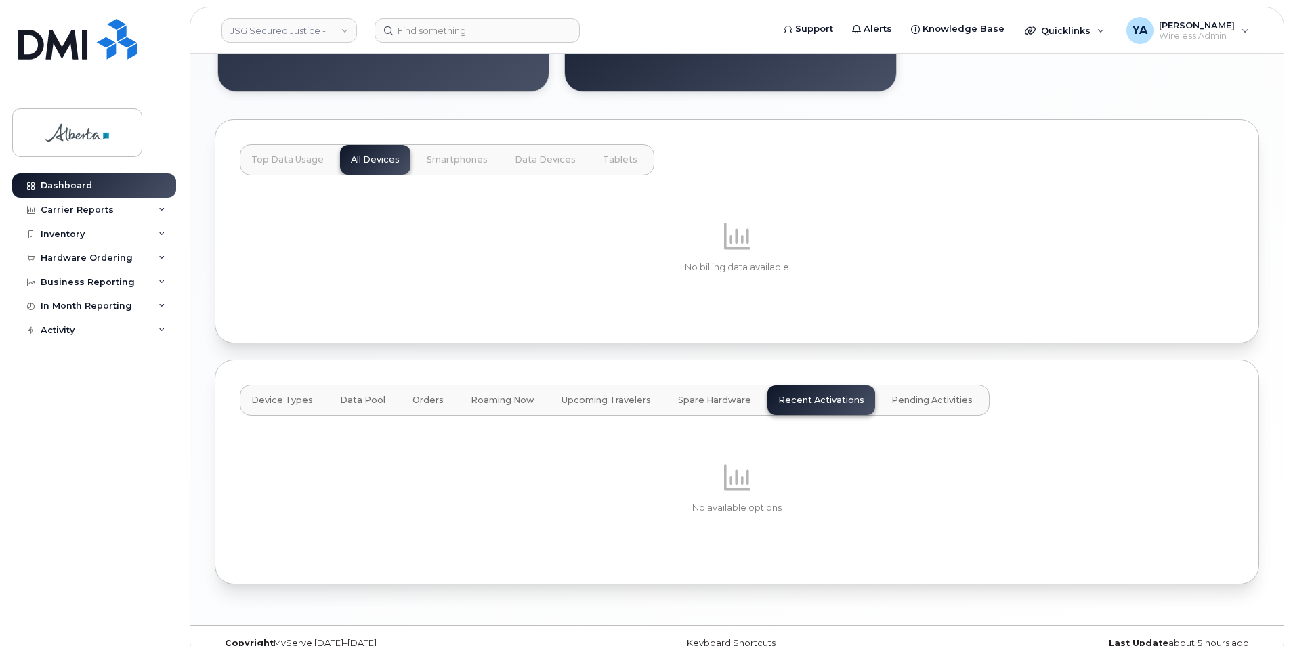
click at [885, 394] on button "Pending Activities" at bounding box center [932, 400] width 103 height 30
click at [280, 400] on span "Device Types" at bounding box center [282, 400] width 62 height 11
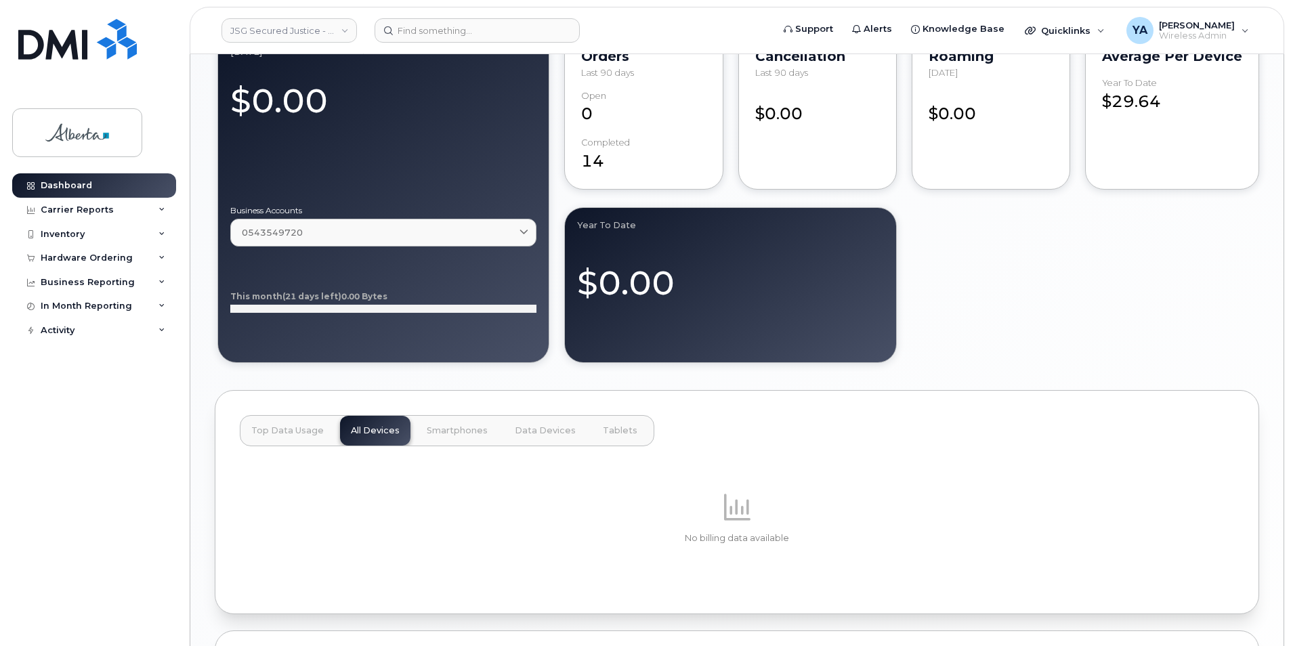
click at [304, 418] on button "Top Data Usage" at bounding box center [288, 431] width 94 height 30
click at [449, 436] on button "Smartphones" at bounding box center [457, 431] width 83 height 30
click at [517, 427] on span "Data Devices" at bounding box center [545, 430] width 61 height 11
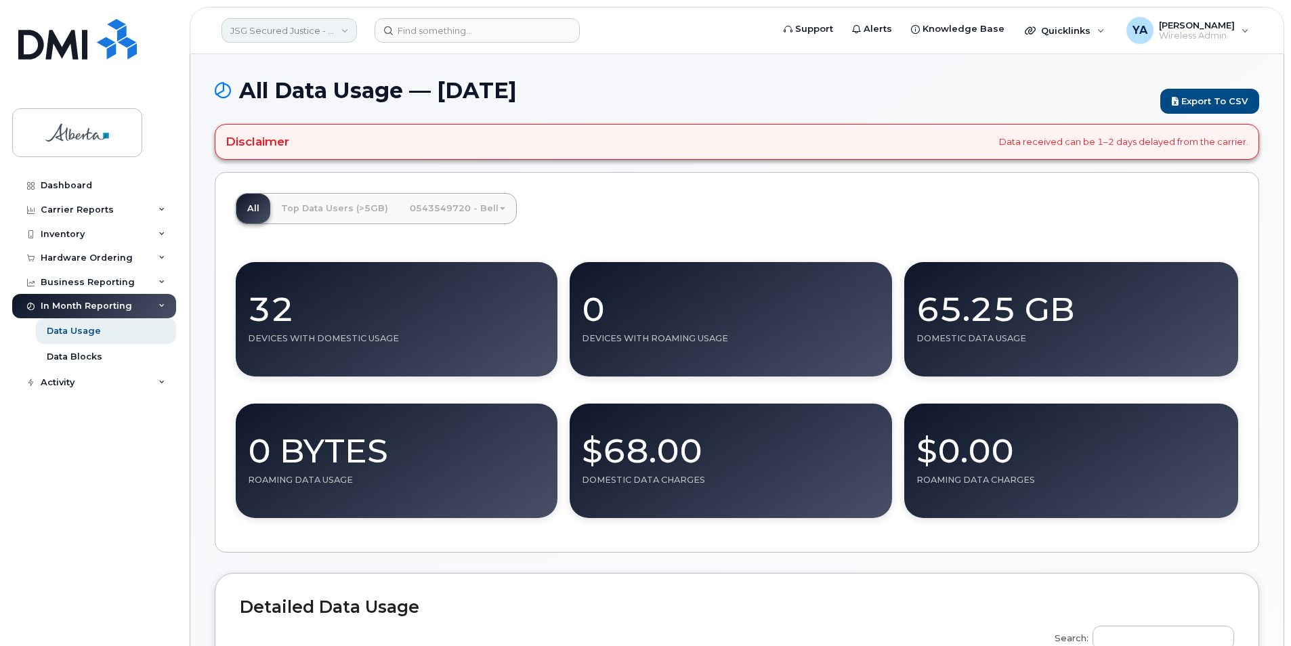
click at [318, 29] on link "JSG Secured Justice - GOA" at bounding box center [289, 30] width 135 height 24
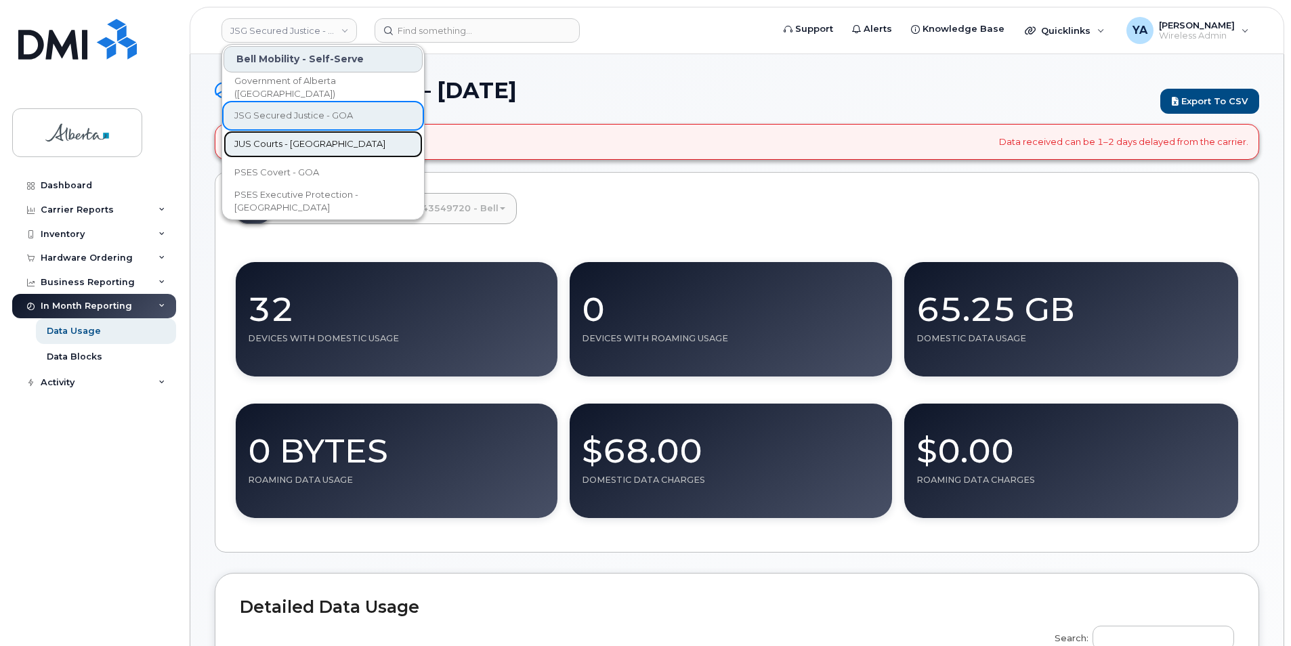
click at [297, 134] on link "JUS Courts - GOA" at bounding box center [323, 144] width 199 height 27
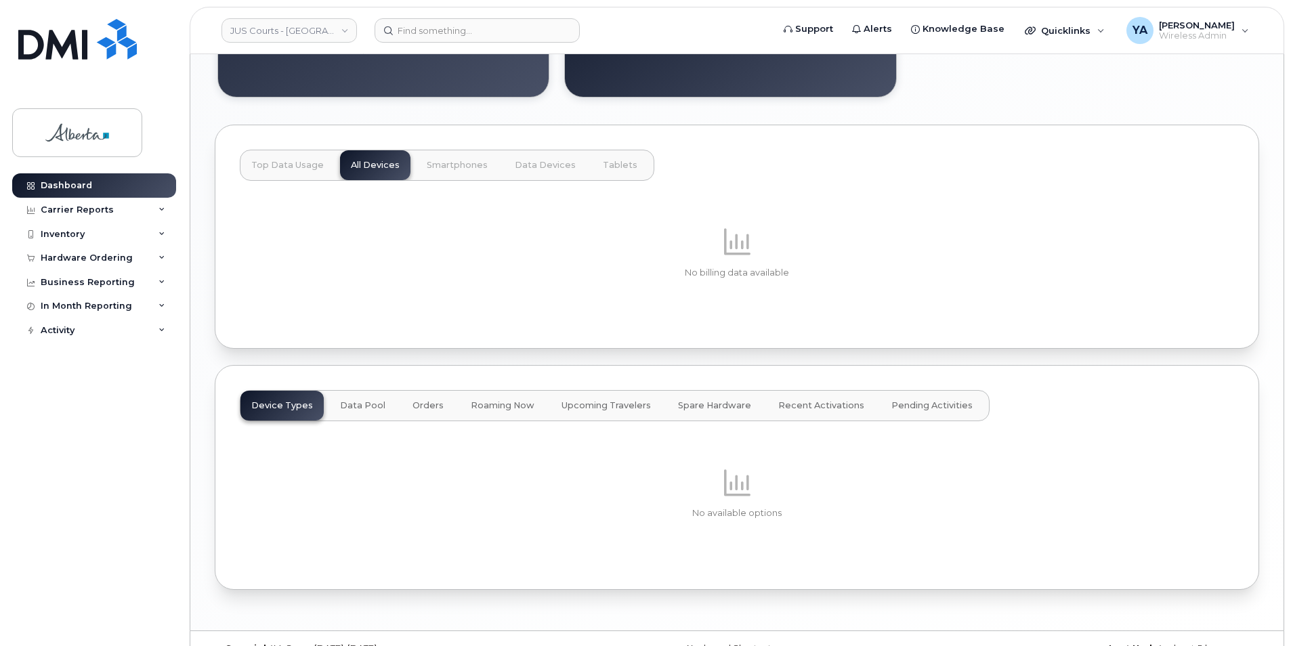
scroll to position [995, 0]
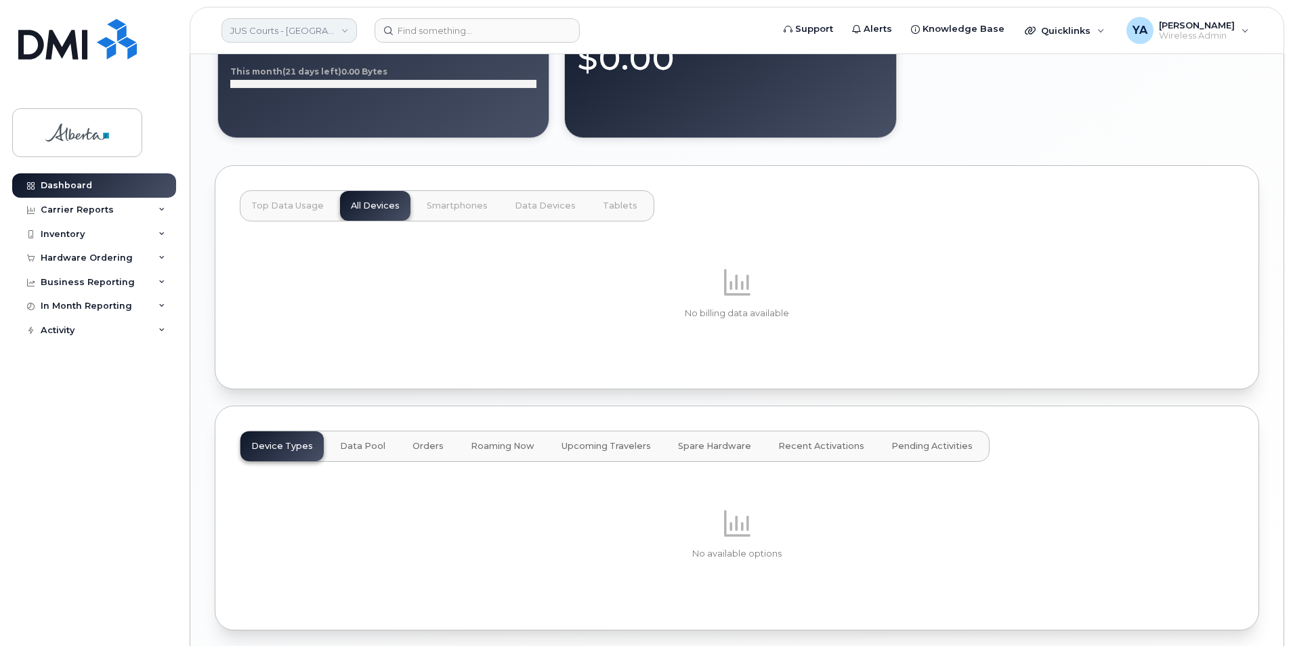
click at [306, 34] on link "JUS Courts - [GEOGRAPHIC_DATA]" at bounding box center [289, 30] width 135 height 24
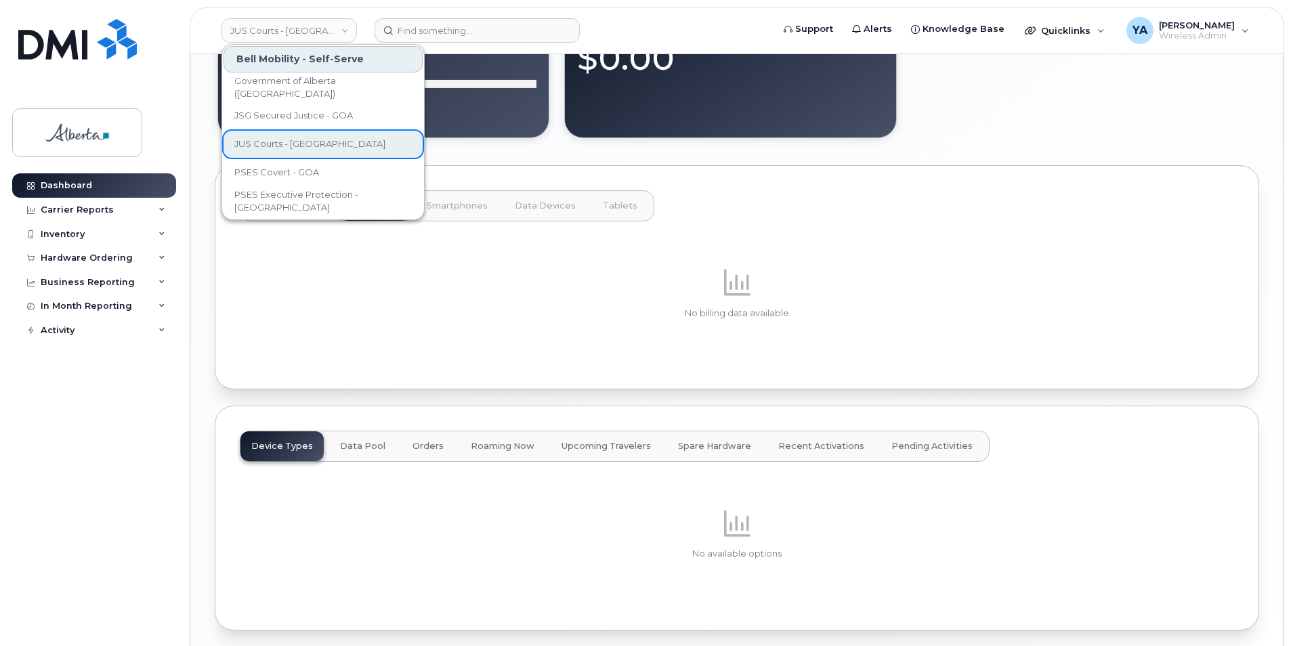
click at [279, 64] on div "Bell Mobility - Self-Serve" at bounding box center [323, 59] width 199 height 26
click at [290, 79] on link "Government of Alberta ([GEOGRAPHIC_DATA])" at bounding box center [323, 87] width 199 height 27
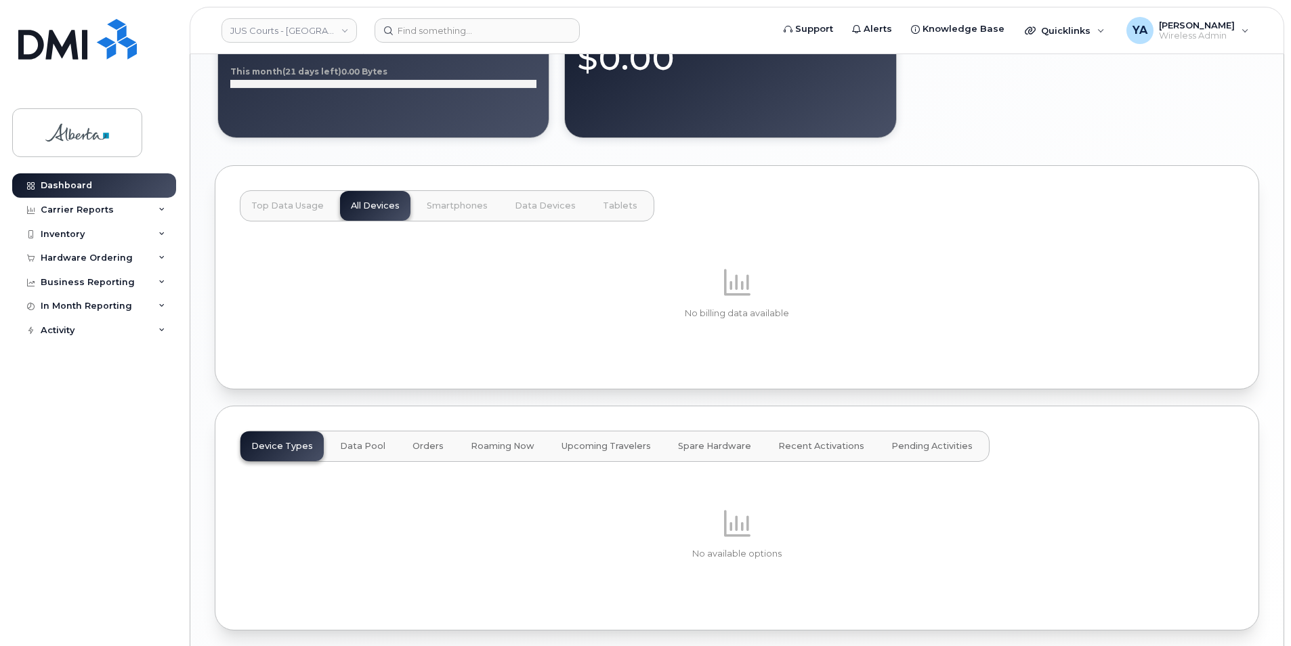
click at [1150, 49] on header "JUS Courts - GOA Support Alerts Knowledge Base Quicklinks Suspend / Cancel Devi…" at bounding box center [737, 30] width 1095 height 47
click at [1167, 38] on span "Wireless Admin" at bounding box center [1197, 35] width 76 height 11
click at [123, 232] on div "Inventory" at bounding box center [94, 234] width 164 height 24
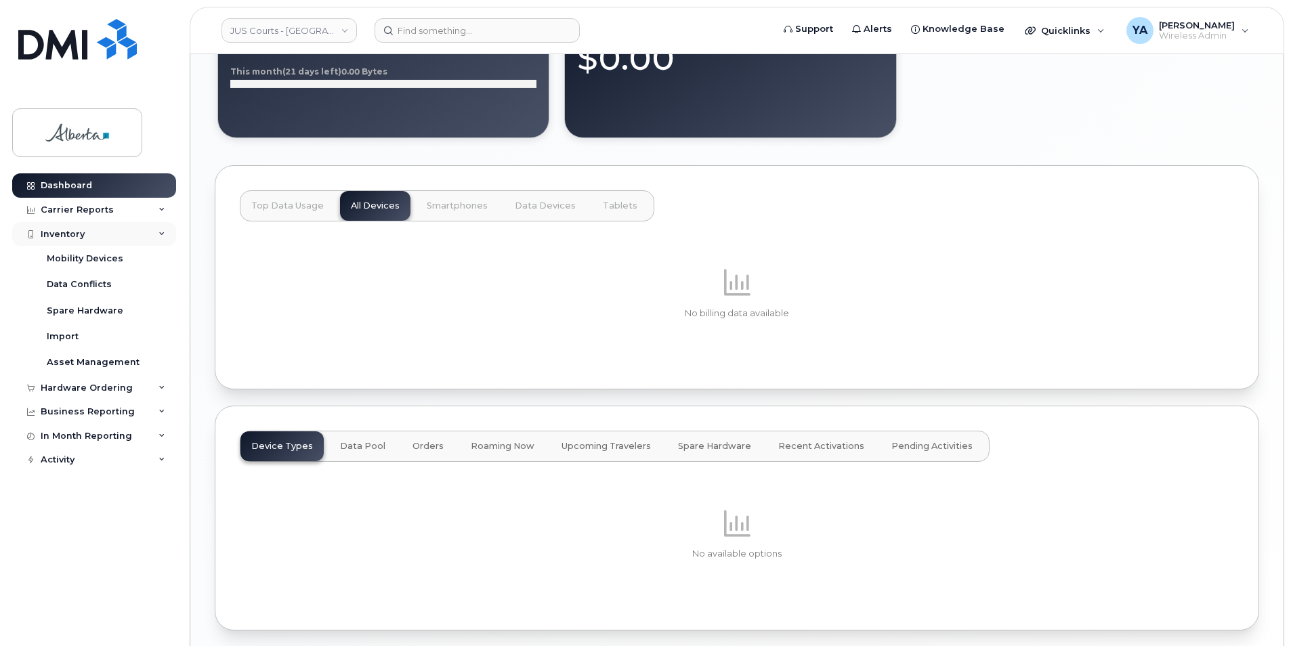
click at [123, 232] on div "Inventory" at bounding box center [94, 234] width 164 height 24
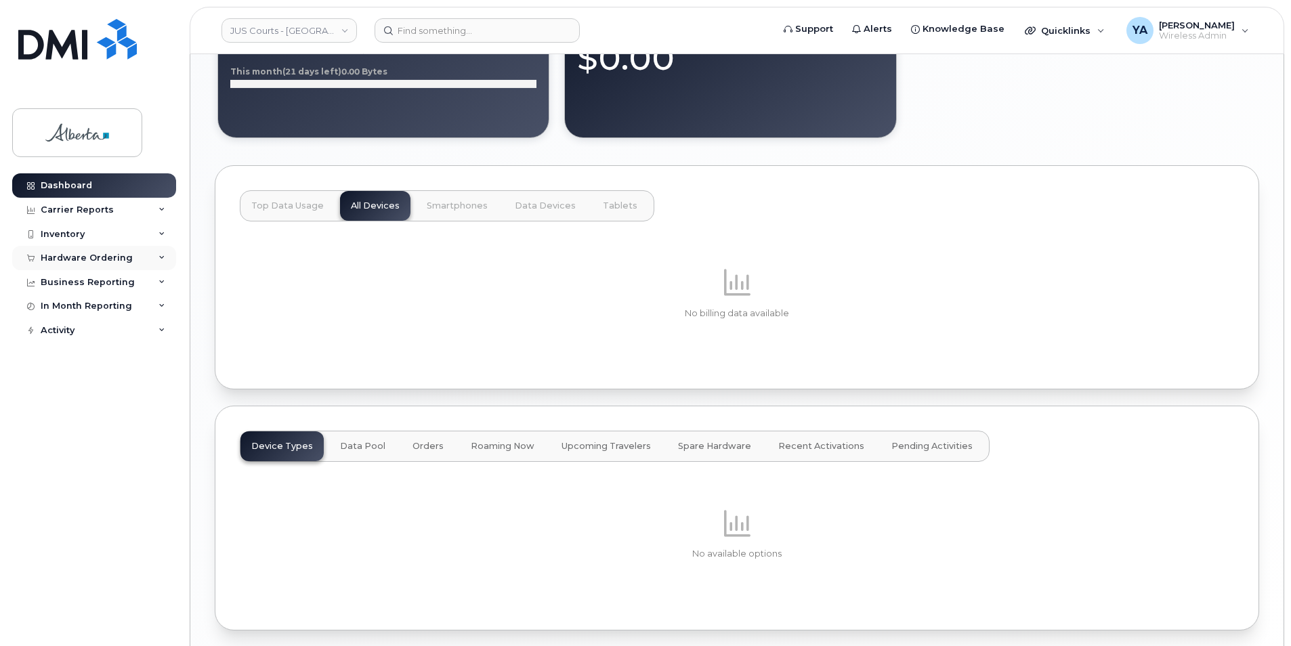
click at [125, 260] on div "Hardware Ordering" at bounding box center [87, 258] width 92 height 11
click at [118, 333] on div "Business Reporting" at bounding box center [88, 334] width 94 height 11
click at [121, 377] on div "In Month Reporting" at bounding box center [94, 384] width 164 height 24
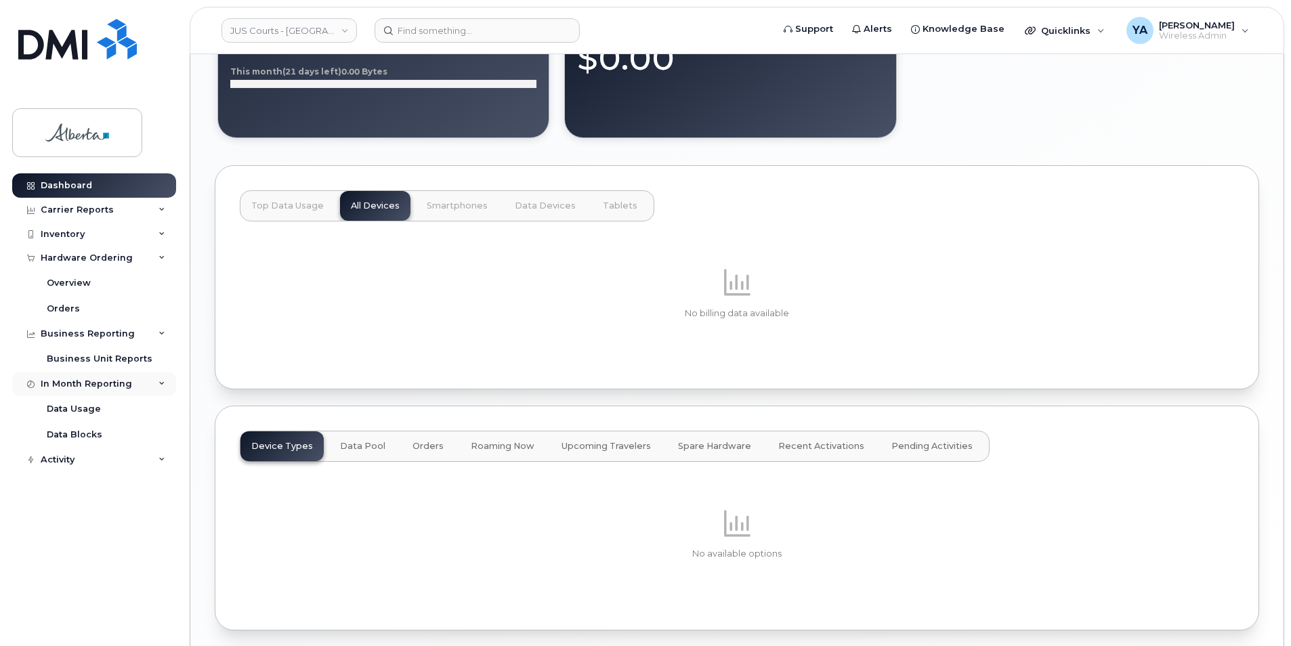
click at [121, 377] on div "In Month Reporting" at bounding box center [94, 384] width 164 height 24
drag, startPoint x: 117, startPoint y: 341, endPoint x: 120, endPoint y: 332, distance: 9.9
click at [117, 342] on div "Business Reporting" at bounding box center [94, 334] width 164 height 24
click at [120, 261] on div "Hardware Ordering" at bounding box center [87, 258] width 92 height 11
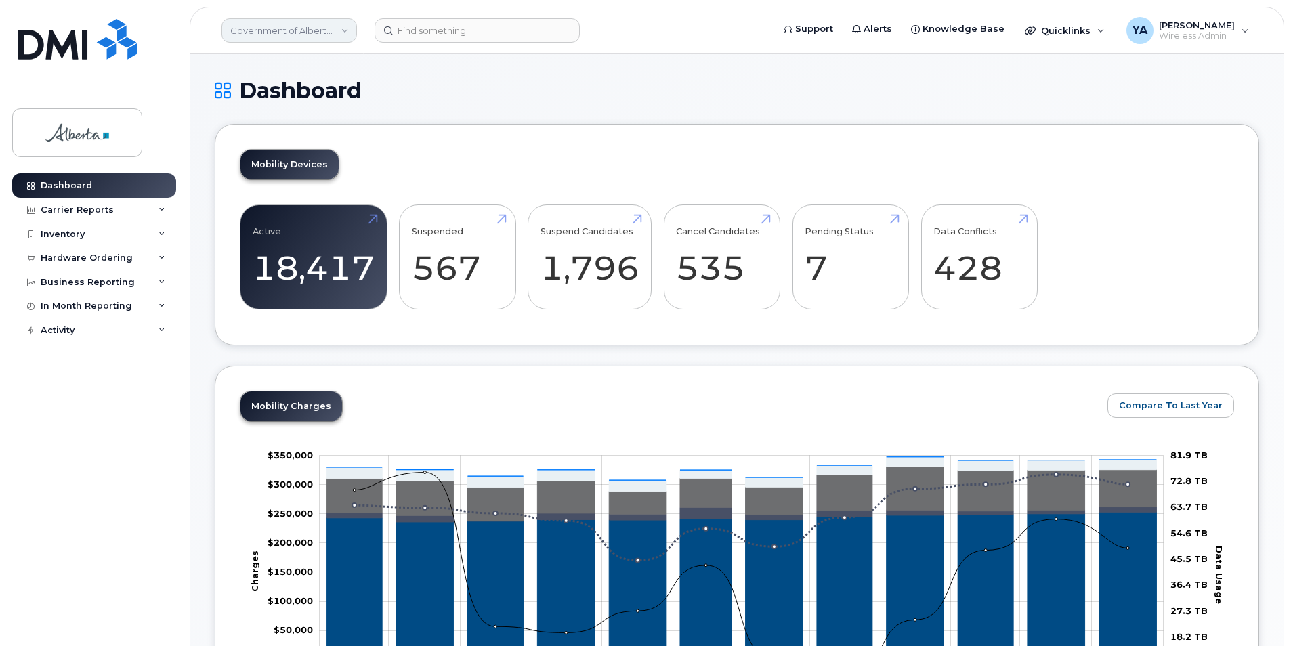
click at [342, 27] on link "Government of Alberta ([GEOGRAPHIC_DATA])" at bounding box center [289, 30] width 135 height 24
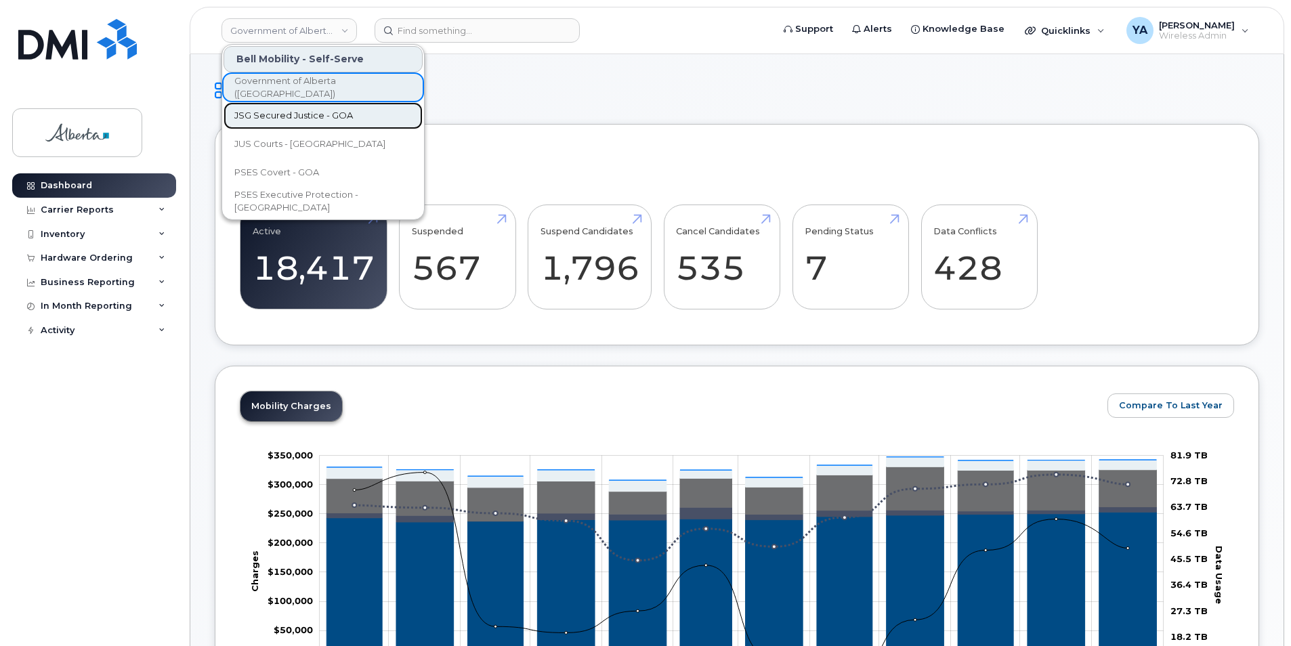
click at [358, 117] on link "JSG Secured Justice - GOA" at bounding box center [323, 115] width 199 height 27
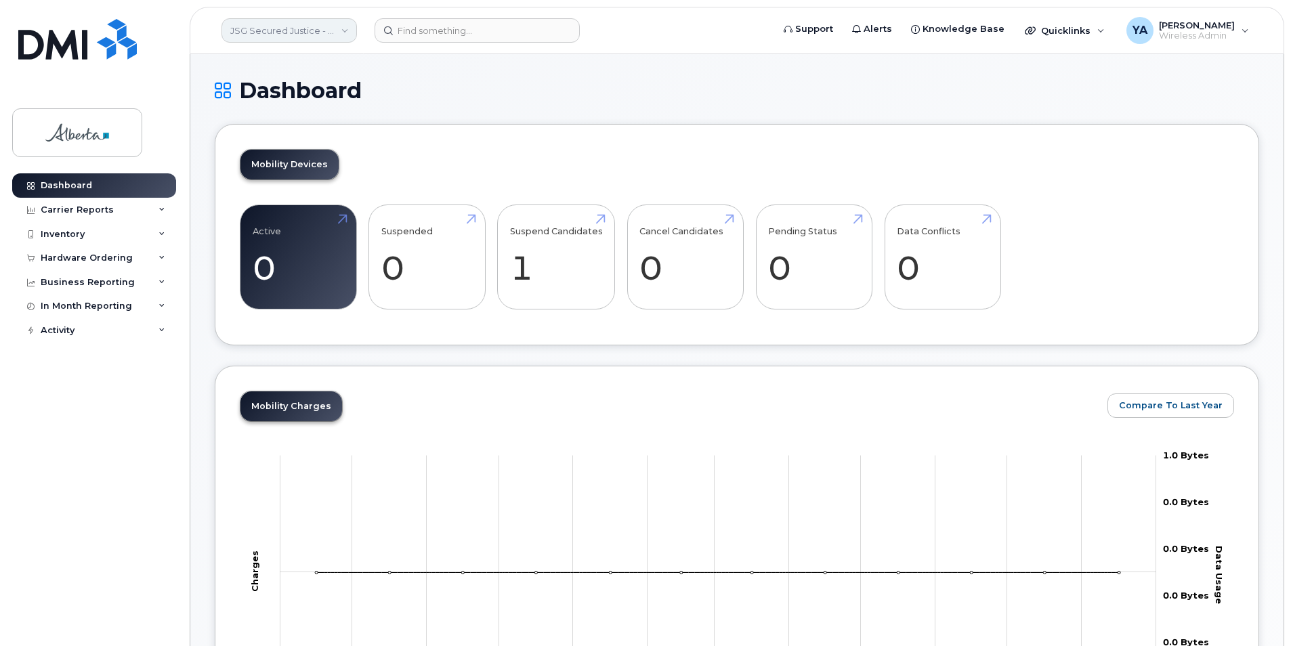
click at [326, 37] on link "JSG Secured Justice - GOA" at bounding box center [289, 30] width 135 height 24
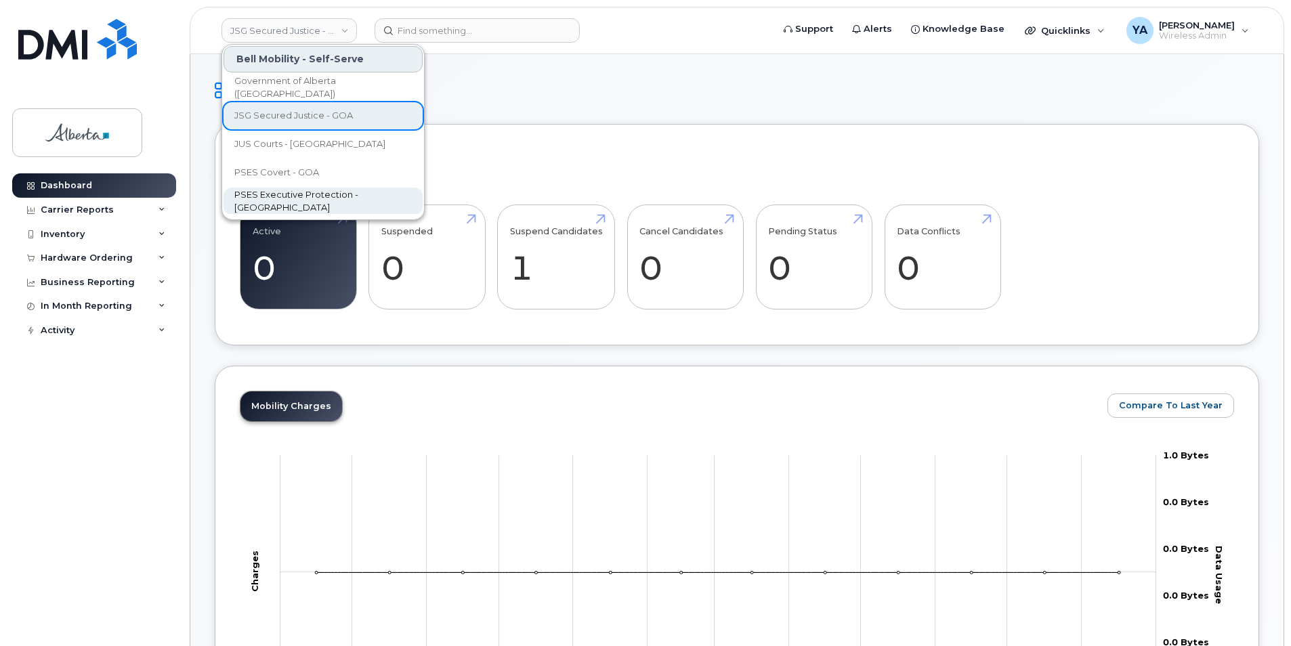
scroll to position [2, 0]
click at [353, 193] on span "PSES Executive Protection - [GEOGRAPHIC_DATA]" at bounding box center [312, 199] width 156 height 26
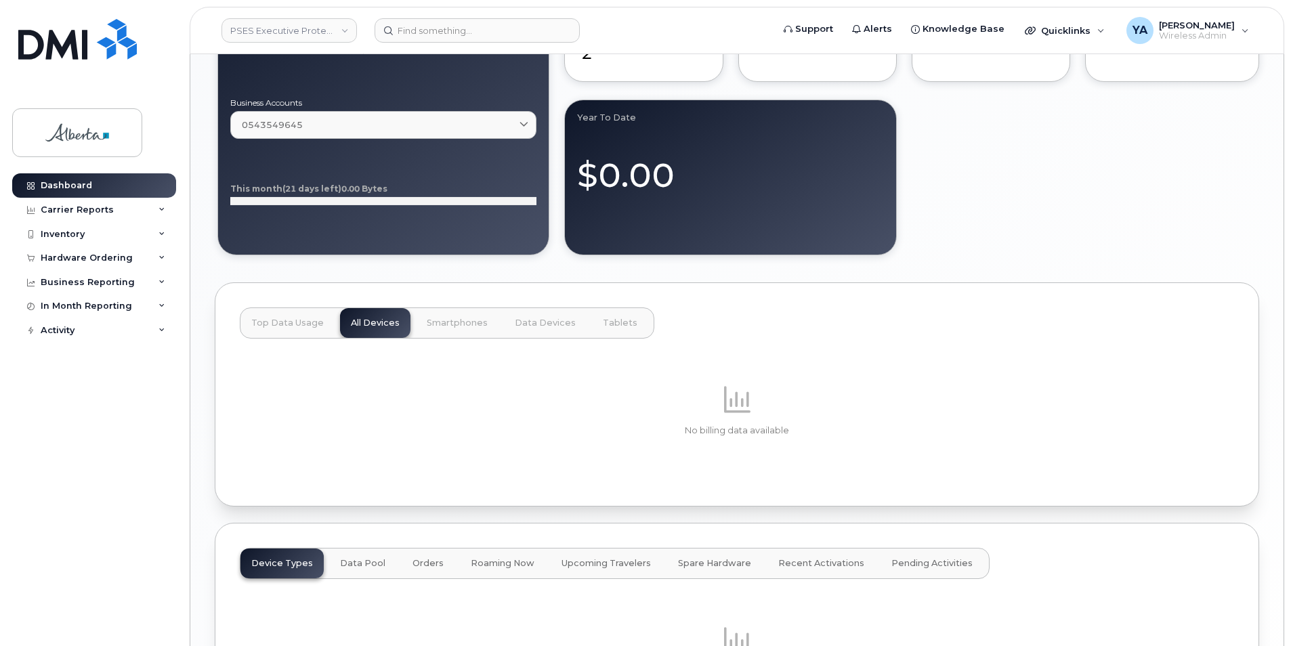
scroll to position [881, 0]
